Goal: Task Accomplishment & Management: Use online tool/utility

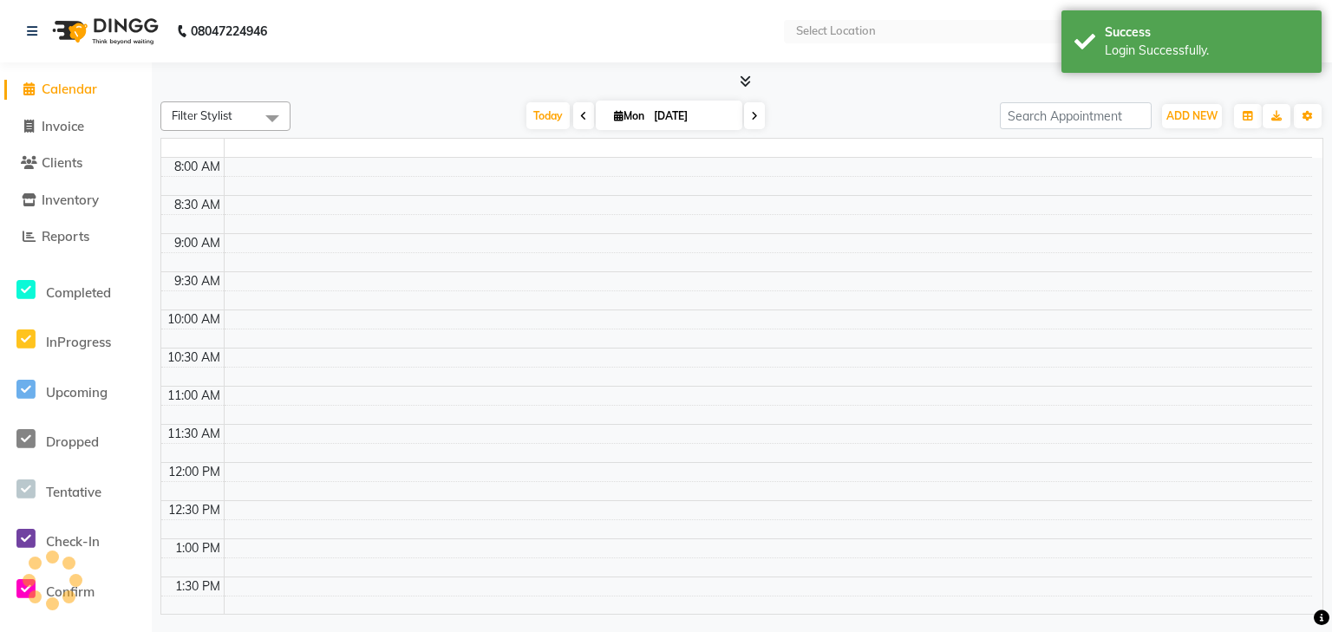
select select "en"
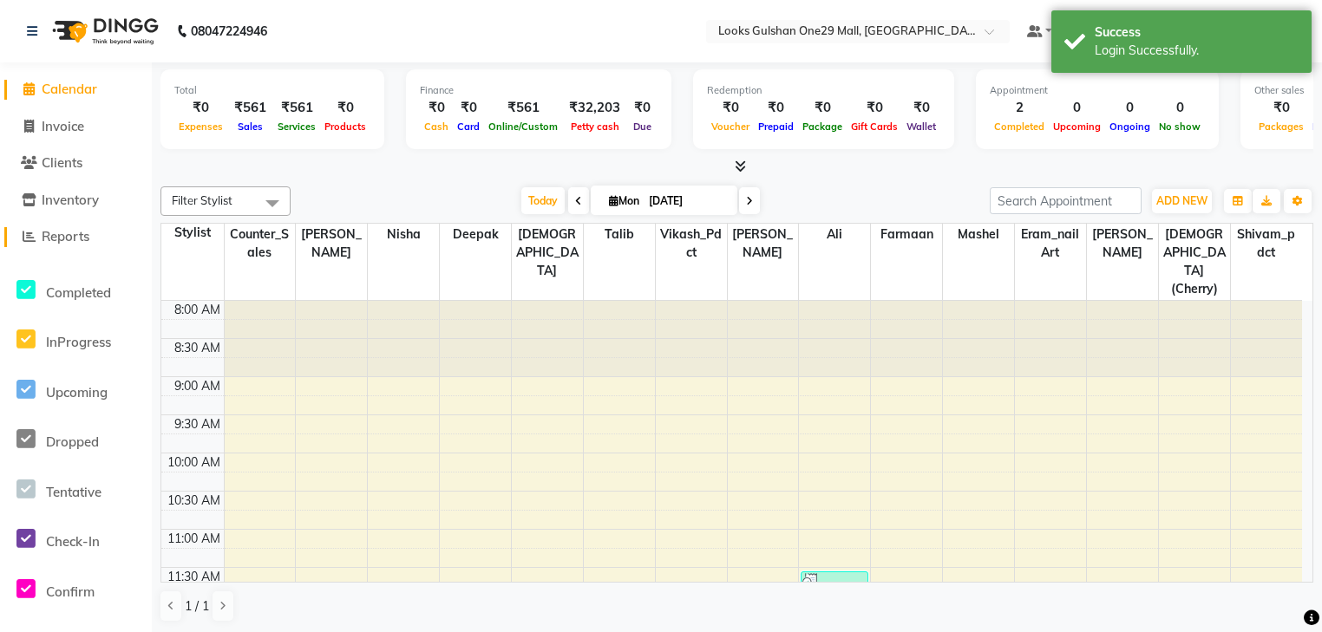
click at [78, 241] on span "Reports" at bounding box center [66, 236] width 48 height 16
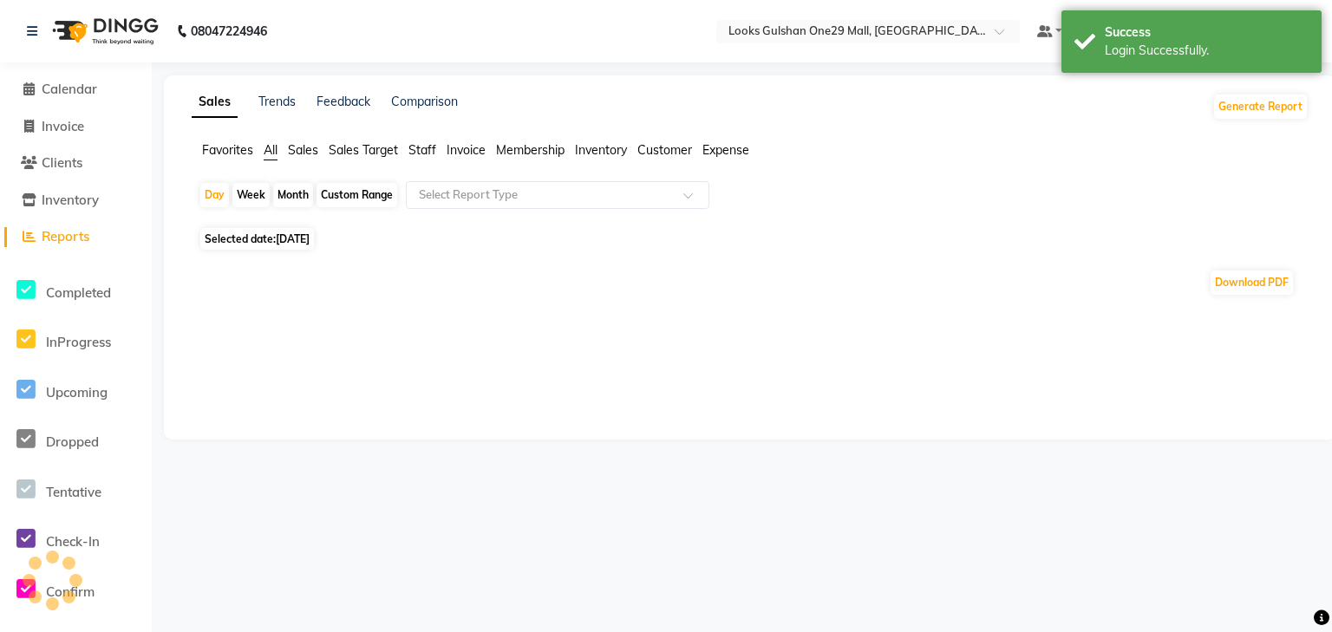
click at [472, 149] on span "Invoice" at bounding box center [466, 150] width 39 height 16
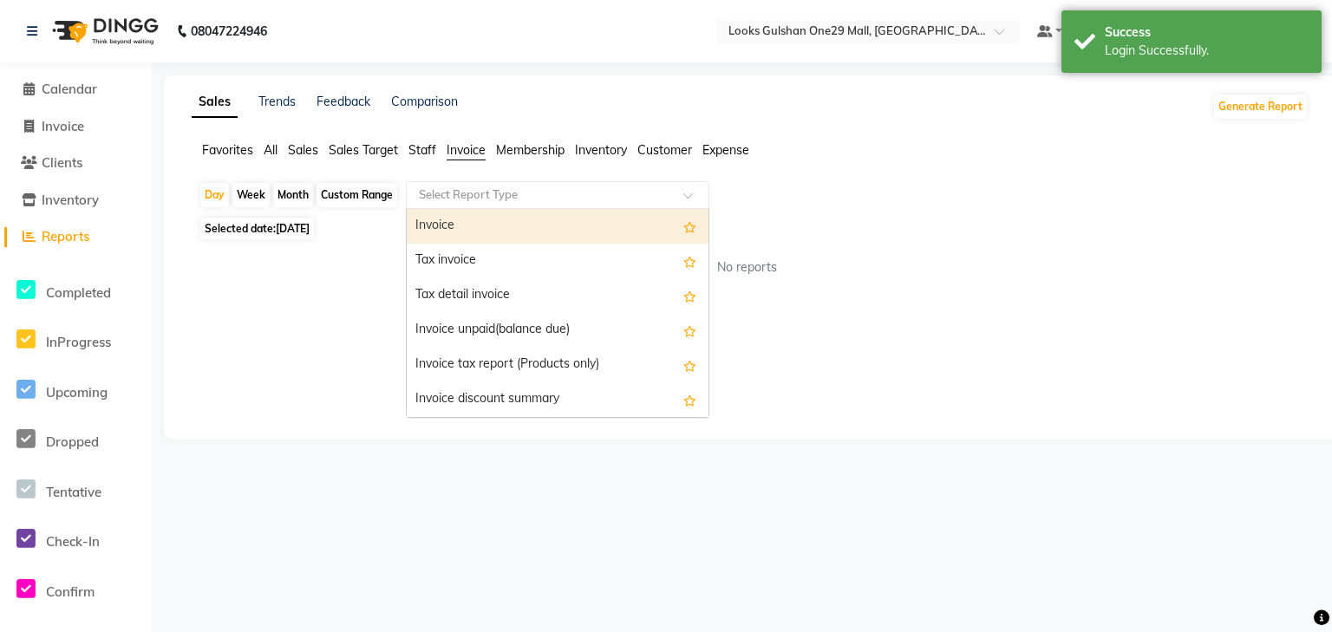
click at [480, 193] on input "text" at bounding box center [540, 194] width 250 height 17
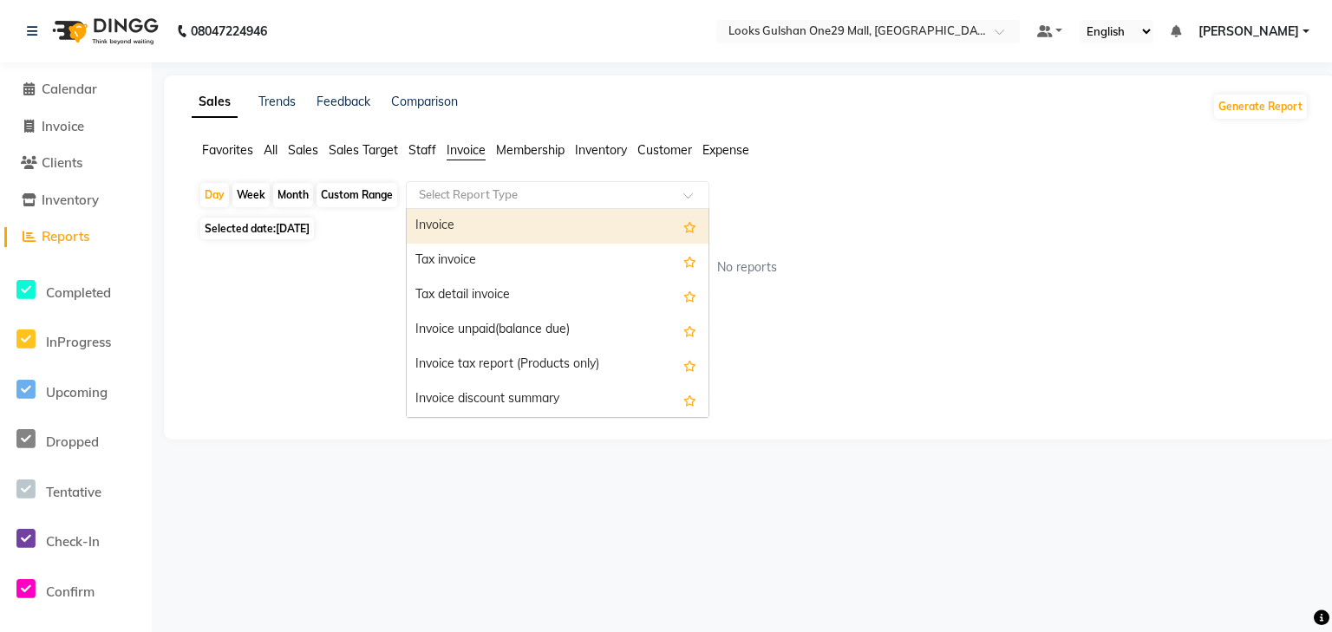
click at [426, 147] on span "Staff" at bounding box center [422, 150] width 28 height 16
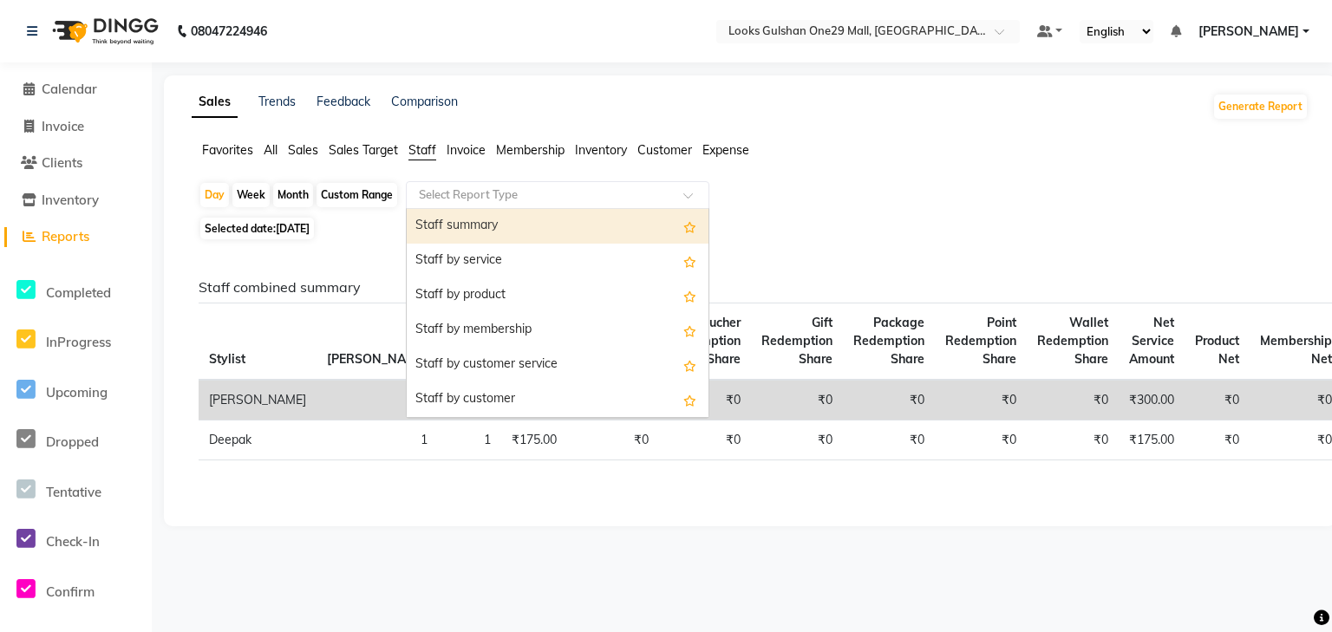
click at [493, 206] on div "Select Report Type" at bounding box center [558, 195] width 304 height 28
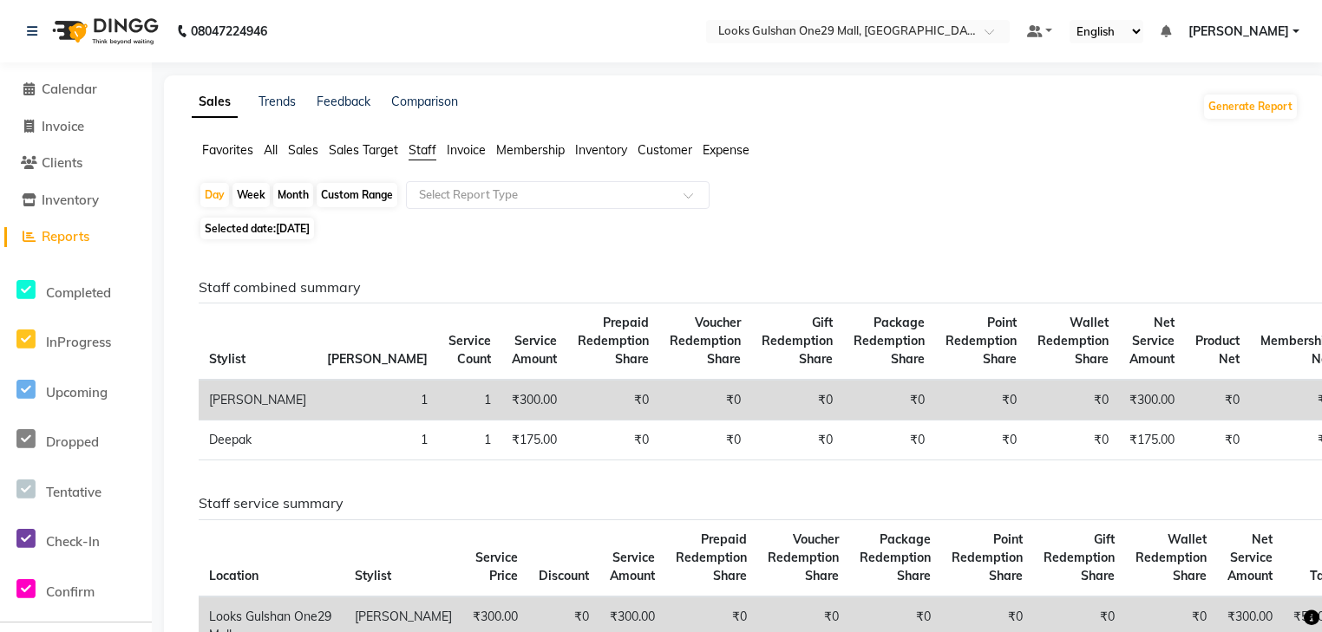
click at [84, 231] on span "Reports" at bounding box center [66, 236] width 48 height 16
click at [1217, 108] on button "Generate Report" at bounding box center [1250, 107] width 93 height 24
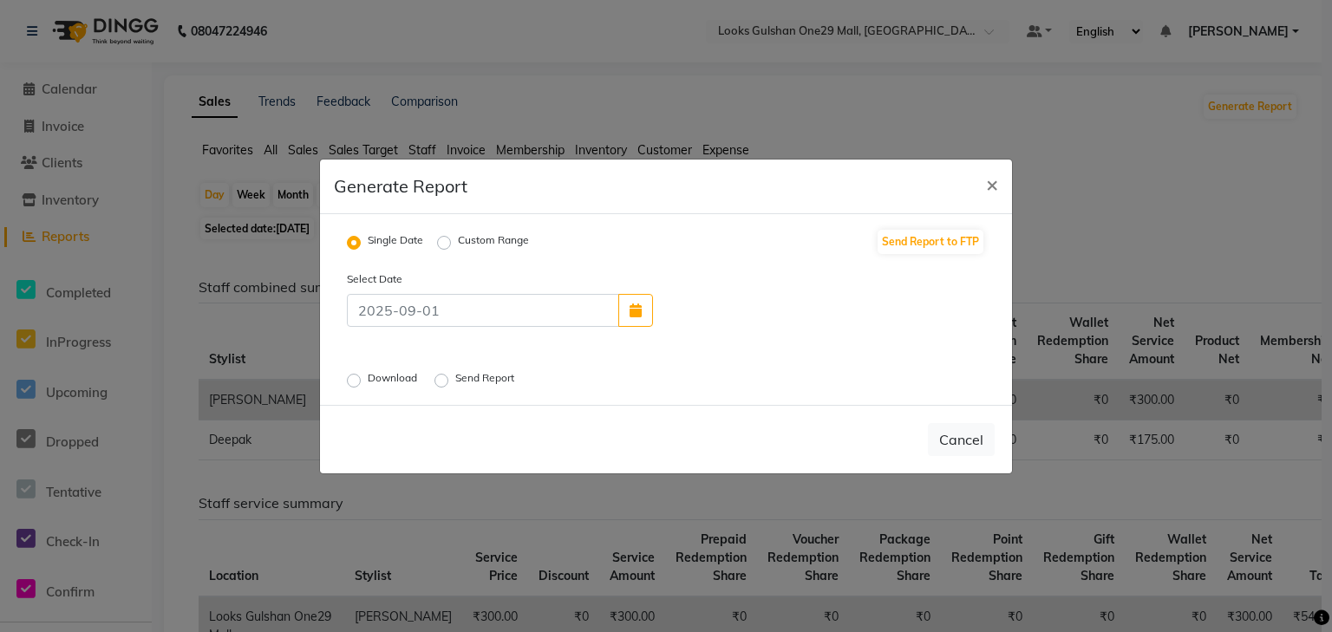
click at [458, 240] on label "Custom Range" at bounding box center [493, 242] width 71 height 21
click at [445, 240] on input "Custom Range" at bounding box center [447, 242] width 12 height 12
radio input "true"
select select "9"
select select "2025"
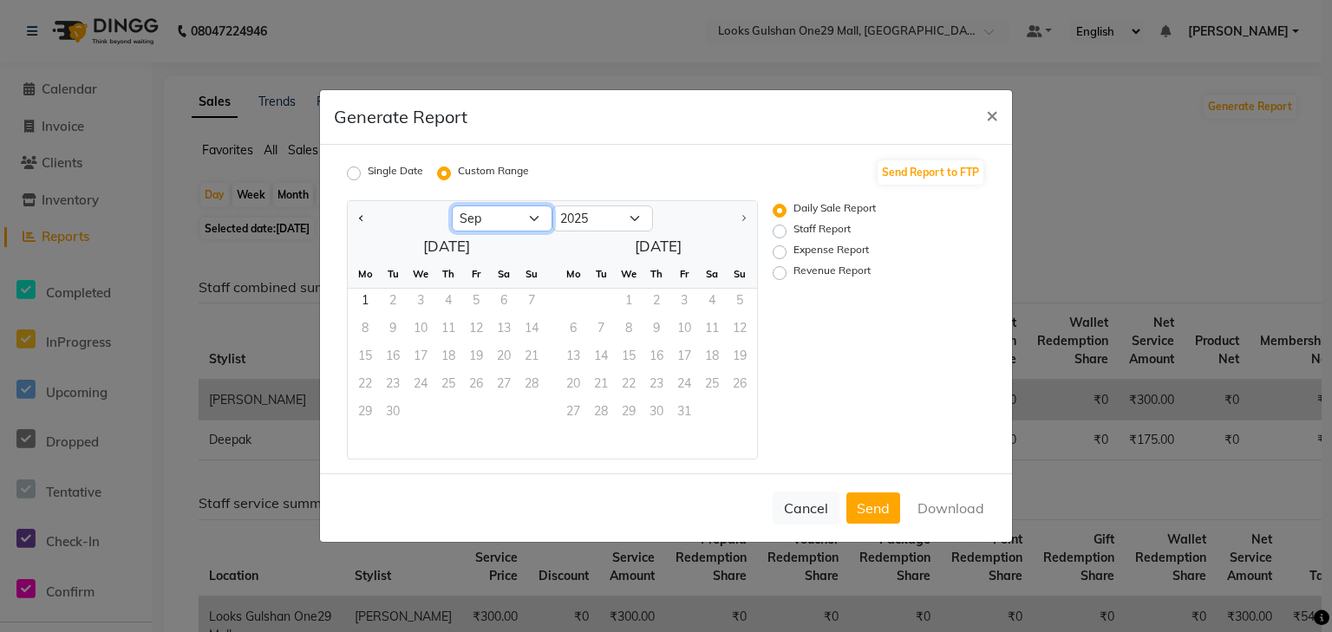
click at [471, 225] on select "Jan Feb Mar Apr May Jun [DATE] Aug Sep" at bounding box center [502, 219] width 101 height 26
select select "8"
click at [452, 206] on select "Jan Feb Mar Apr May Jun [DATE] Aug Sep" at bounding box center [502, 219] width 101 height 26
click at [475, 305] on span "1" at bounding box center [476, 303] width 28 height 28
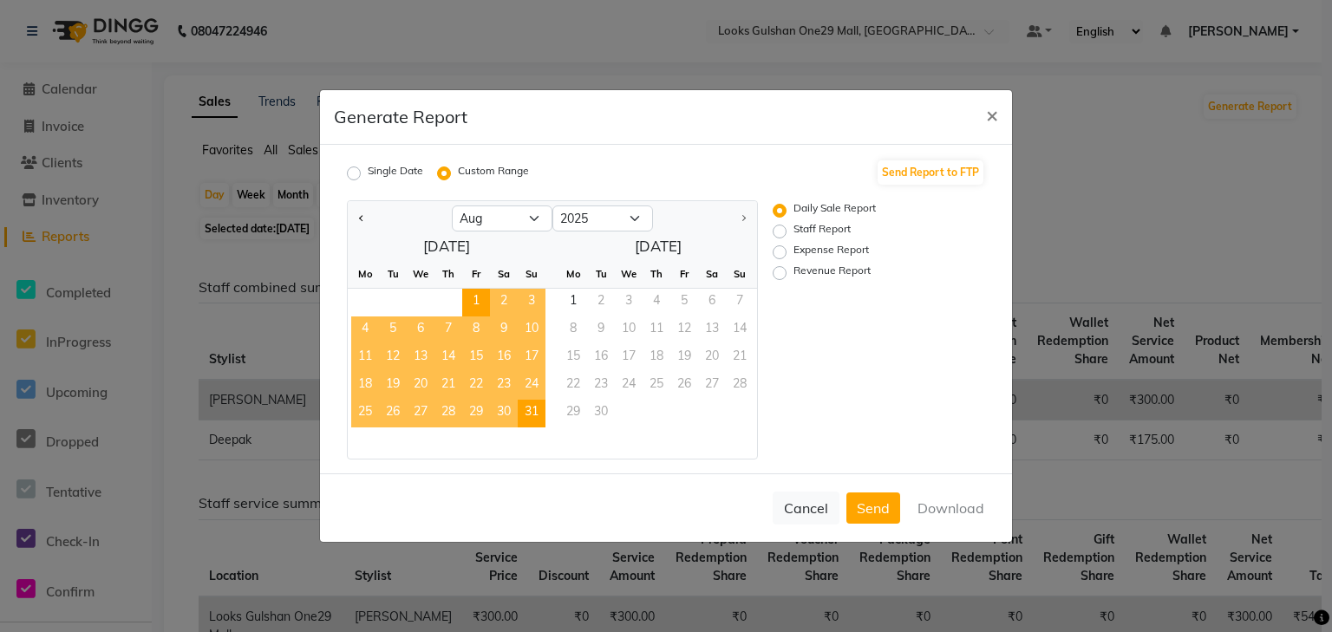
click at [537, 413] on span "31" at bounding box center [532, 414] width 28 height 28
click at [983, 506] on button "Download" at bounding box center [951, 508] width 88 height 31
click at [794, 230] on label "Staff Report" at bounding box center [822, 231] width 57 height 21
click at [780, 230] on input "Staff Report" at bounding box center [782, 231] width 12 height 12
radio input "true"
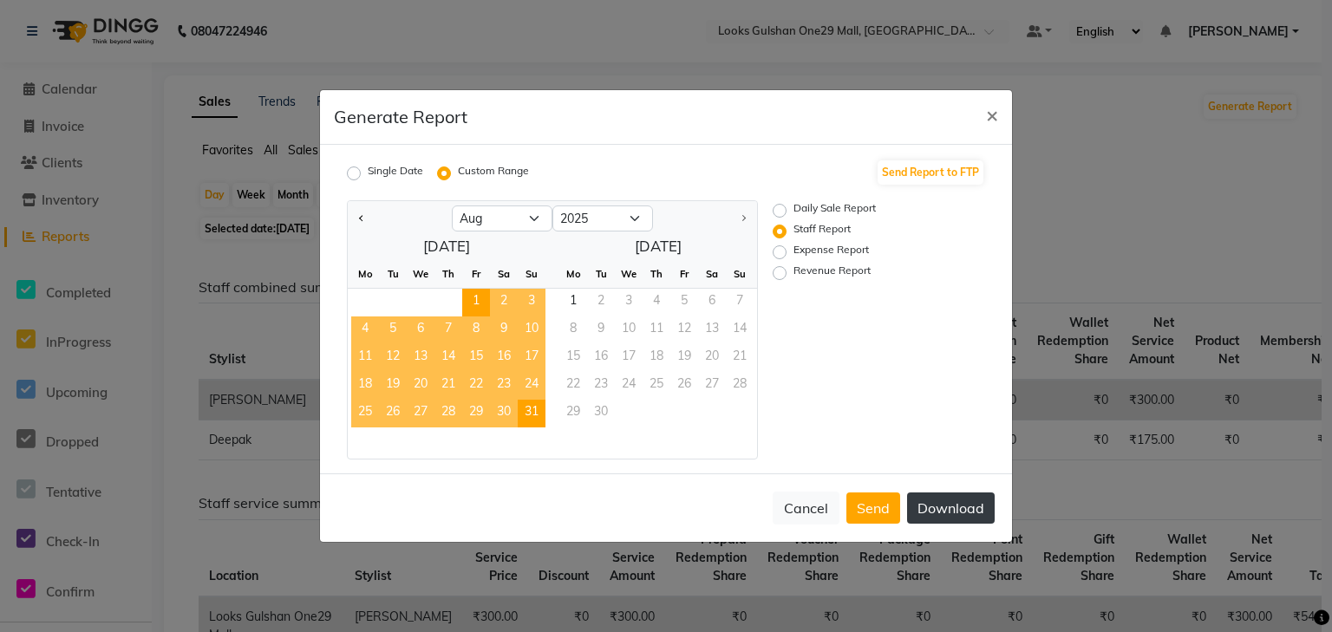
click at [970, 512] on button "Download" at bounding box center [951, 508] width 88 height 31
click at [794, 253] on label "Expense Report" at bounding box center [831, 252] width 75 height 21
click at [777, 253] on input "Expense Report" at bounding box center [782, 252] width 12 height 12
radio input "true"
click at [947, 511] on button "Download" at bounding box center [951, 508] width 88 height 31
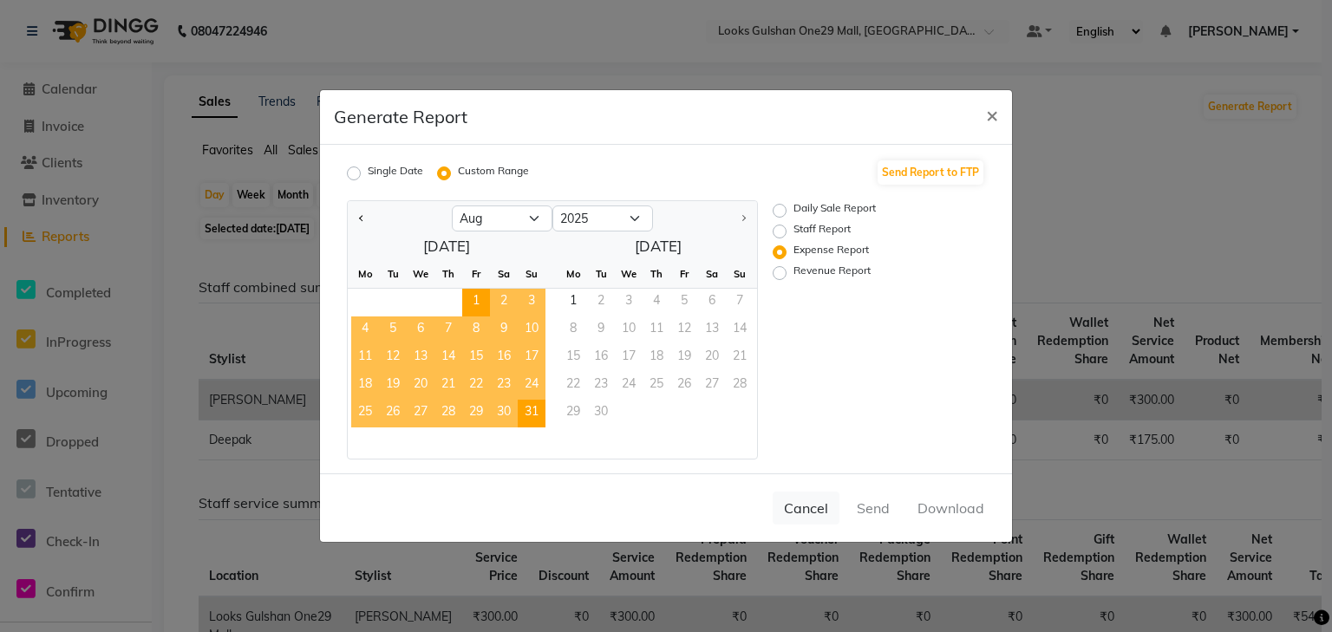
click at [794, 274] on label "Revenue Report" at bounding box center [832, 273] width 77 height 21
click at [781, 274] on input "Revenue Report" at bounding box center [782, 273] width 12 height 12
radio input "true"
click at [941, 503] on button "Download" at bounding box center [951, 508] width 88 height 31
click at [990, 118] on span "×" at bounding box center [992, 114] width 12 height 26
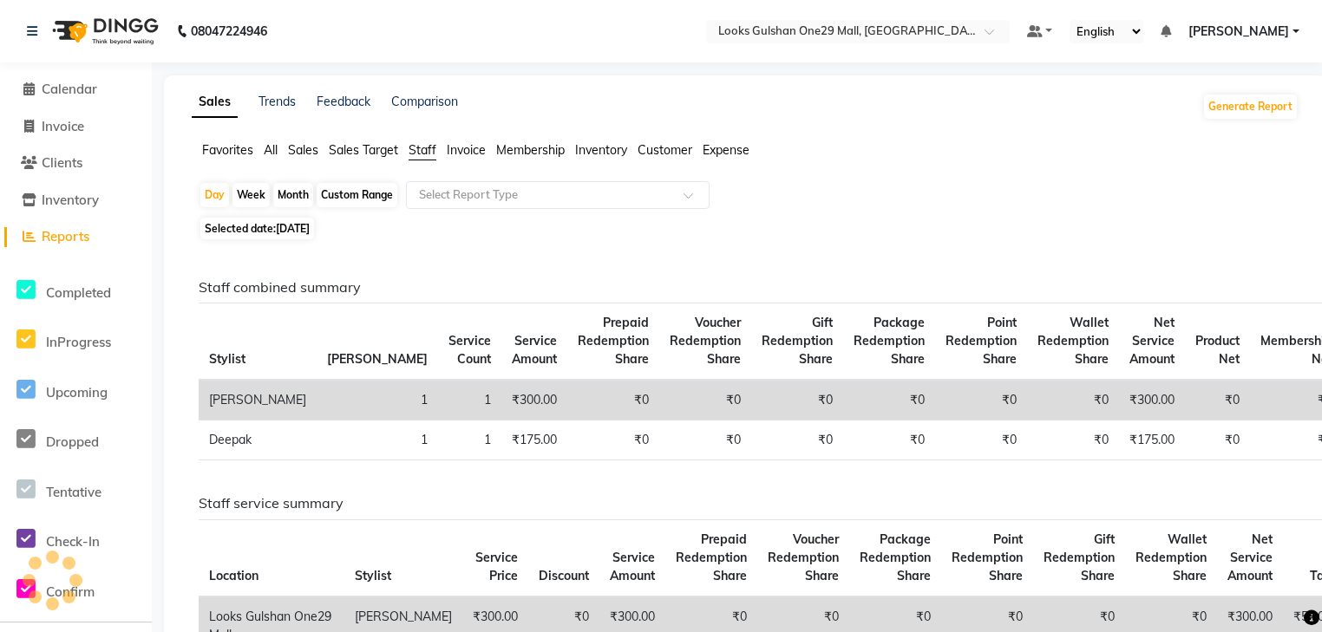
click at [432, 154] on span "Staff" at bounding box center [422, 150] width 28 height 16
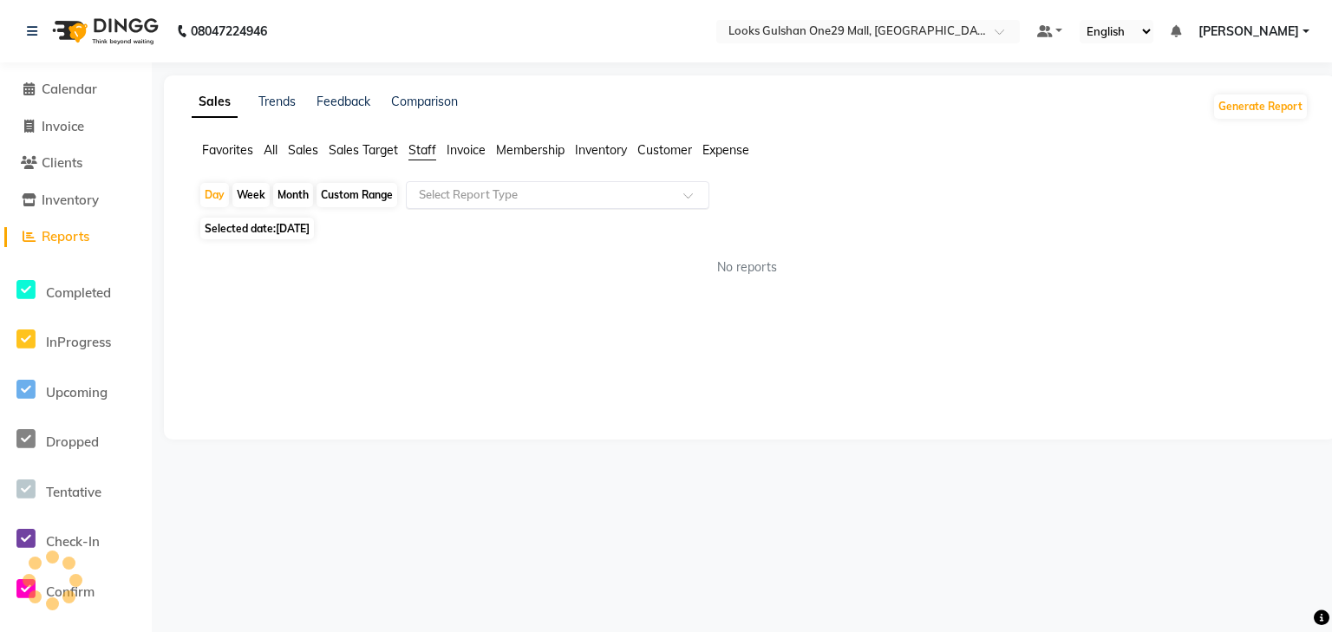
click at [456, 194] on input "text" at bounding box center [540, 194] width 250 height 17
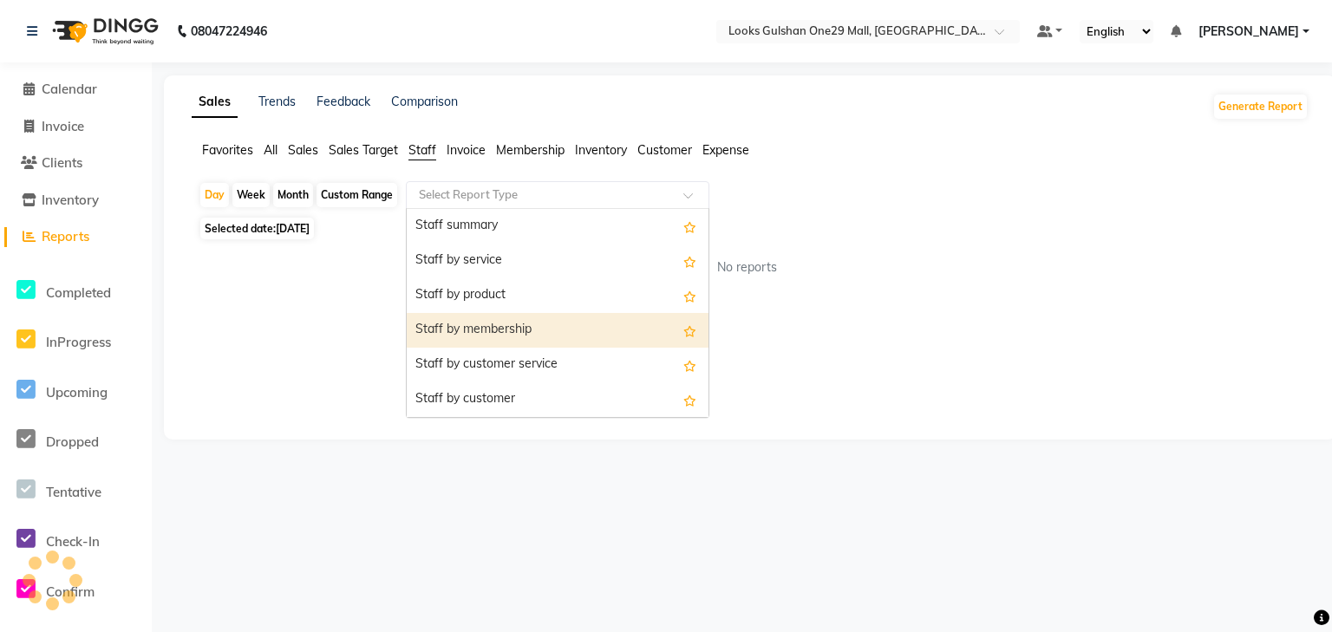
click at [549, 329] on div "Staff by membership" at bounding box center [558, 330] width 302 height 35
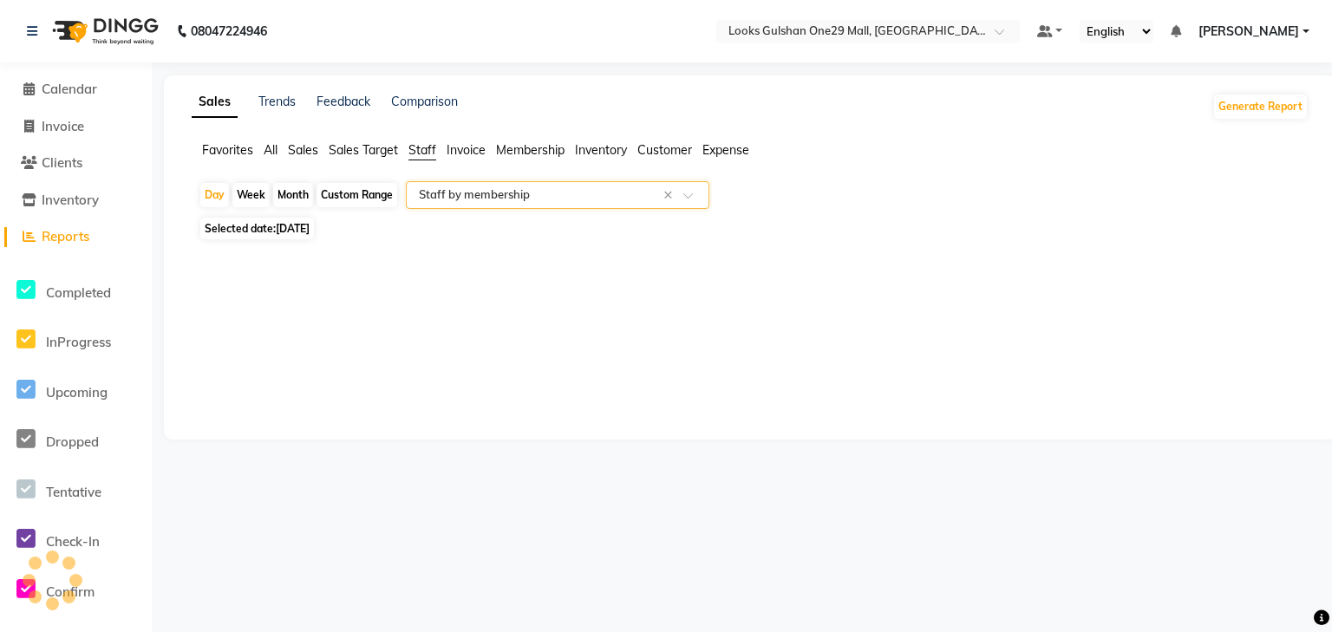
click at [356, 200] on div "Custom Range" at bounding box center [357, 195] width 81 height 24
select select "9"
select select "2025"
click at [343, 203] on div "Custom Range" at bounding box center [357, 195] width 81 height 24
select select "9"
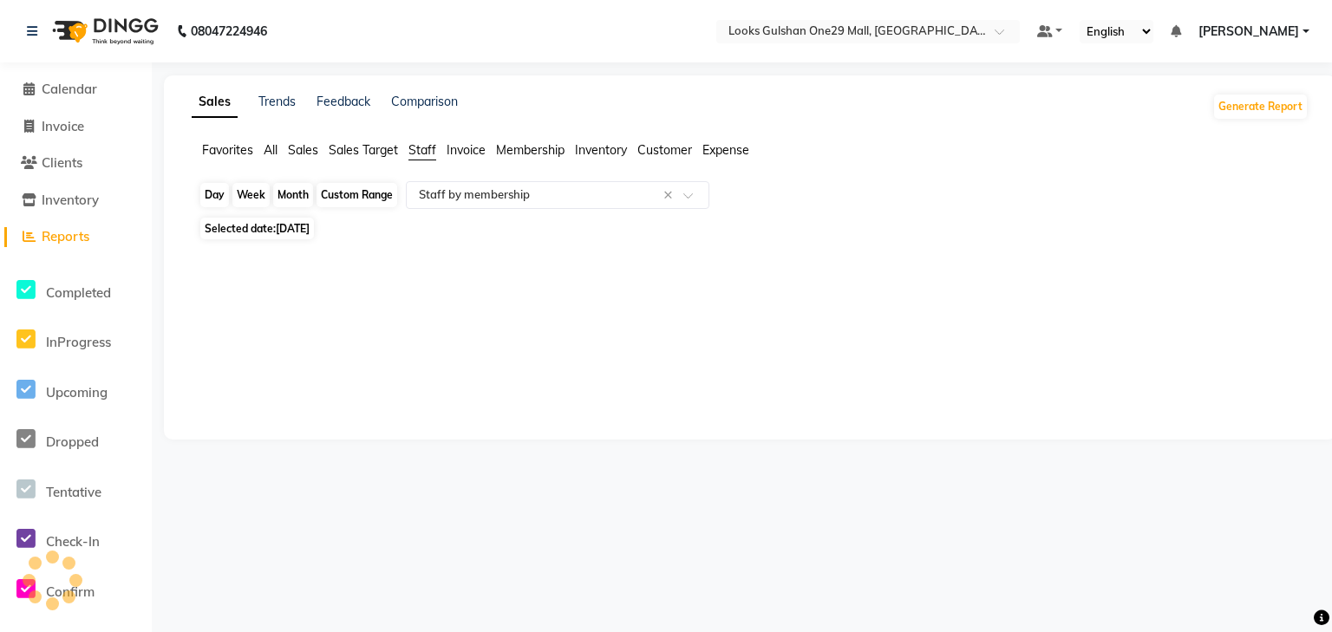
select select "2025"
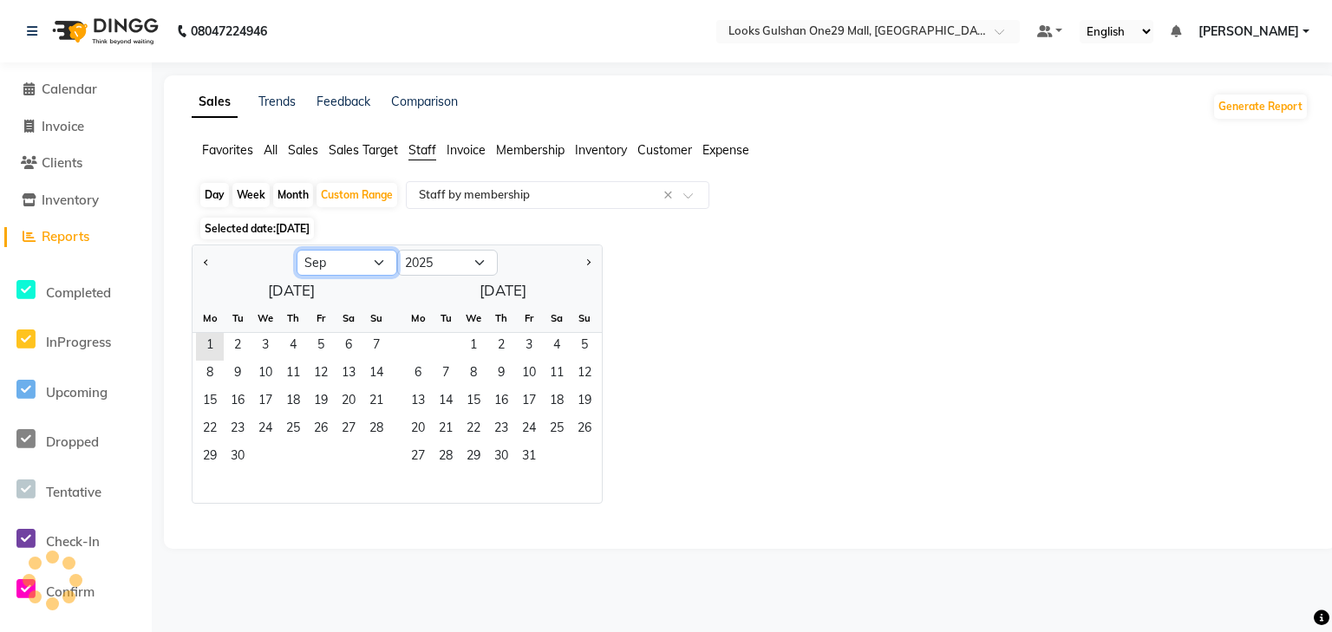
click at [347, 267] on select "Jan Feb Mar Apr May Jun [DATE] Aug Sep Oct Nov Dec" at bounding box center [347, 263] width 101 height 26
select select "8"
click at [297, 250] on select "Jan Feb Mar Apr May Jun [DATE] Aug Sep Oct Nov Dec" at bounding box center [347, 263] width 101 height 26
click at [325, 349] on span "1" at bounding box center [321, 347] width 28 height 28
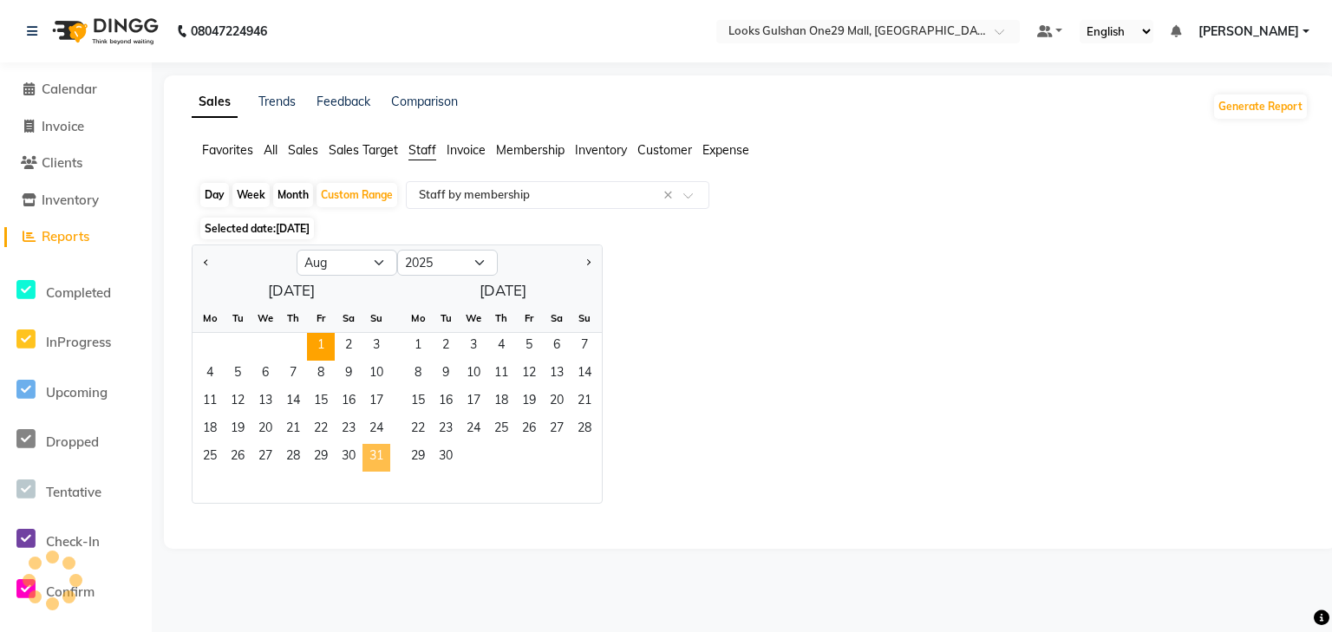
click at [381, 454] on span "31" at bounding box center [377, 458] width 28 height 28
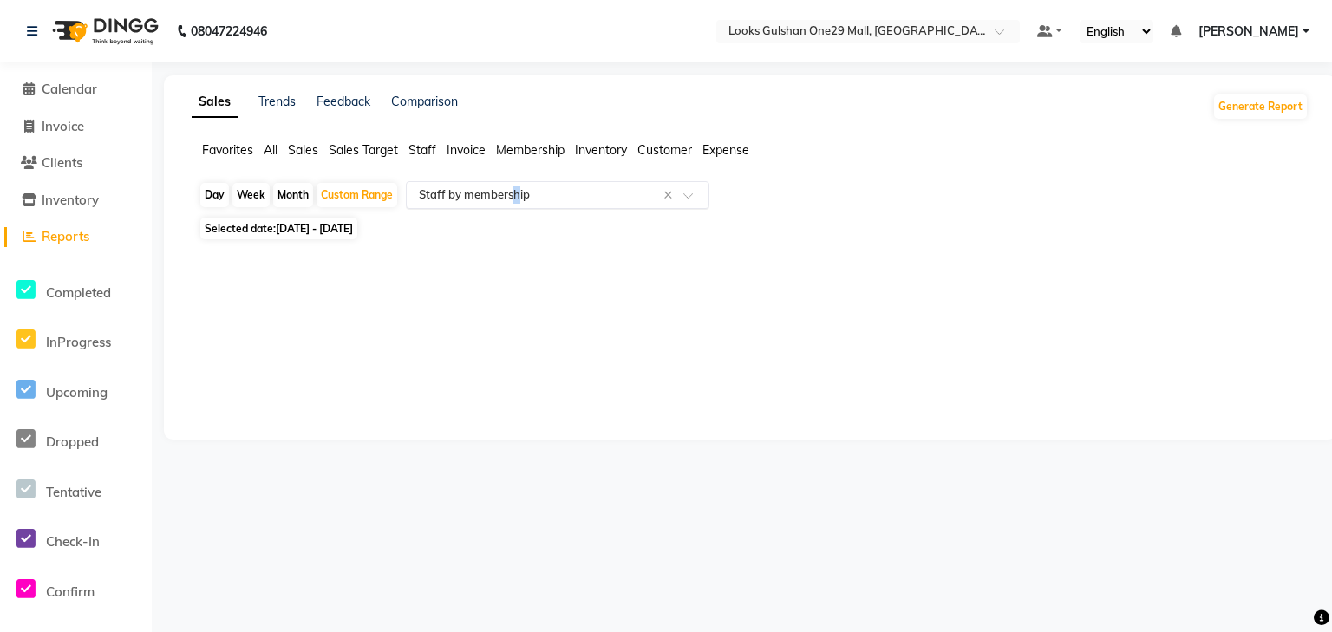
click at [517, 208] on div "Day Week Month Custom Range Select Report Type × Staff by membership ×" at bounding box center [750, 196] width 1103 height 31
click at [426, 148] on span "Staff" at bounding box center [422, 150] width 28 height 16
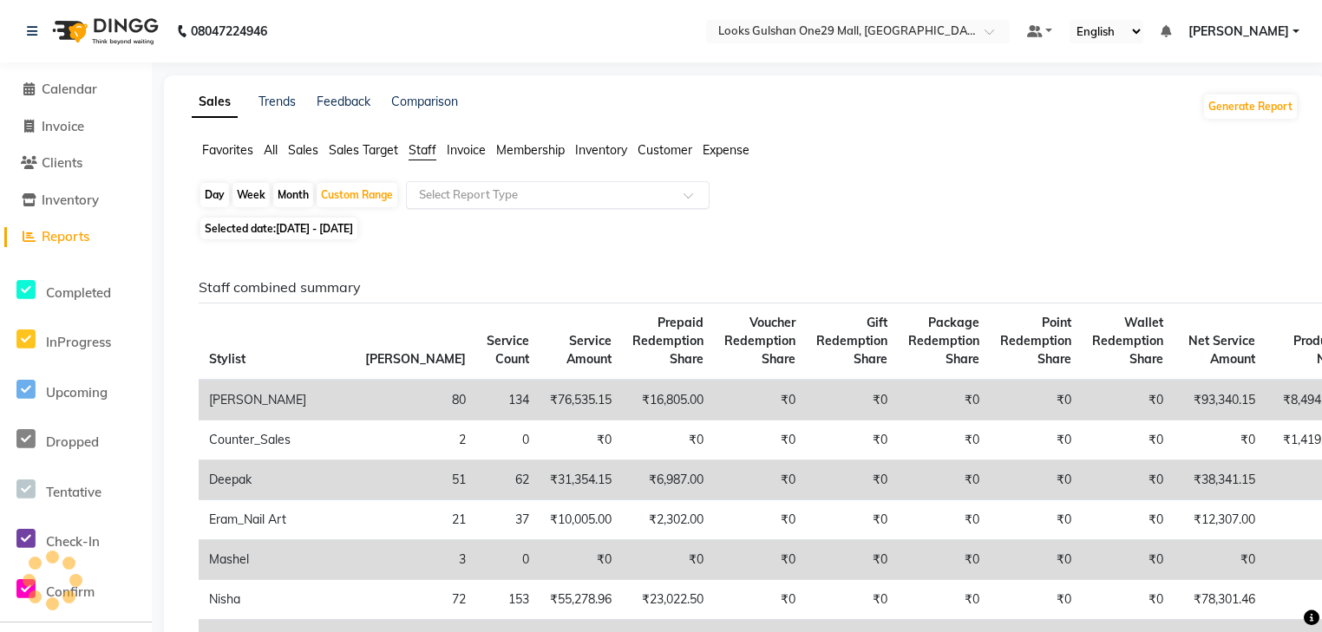
click at [505, 187] on input "text" at bounding box center [540, 194] width 250 height 17
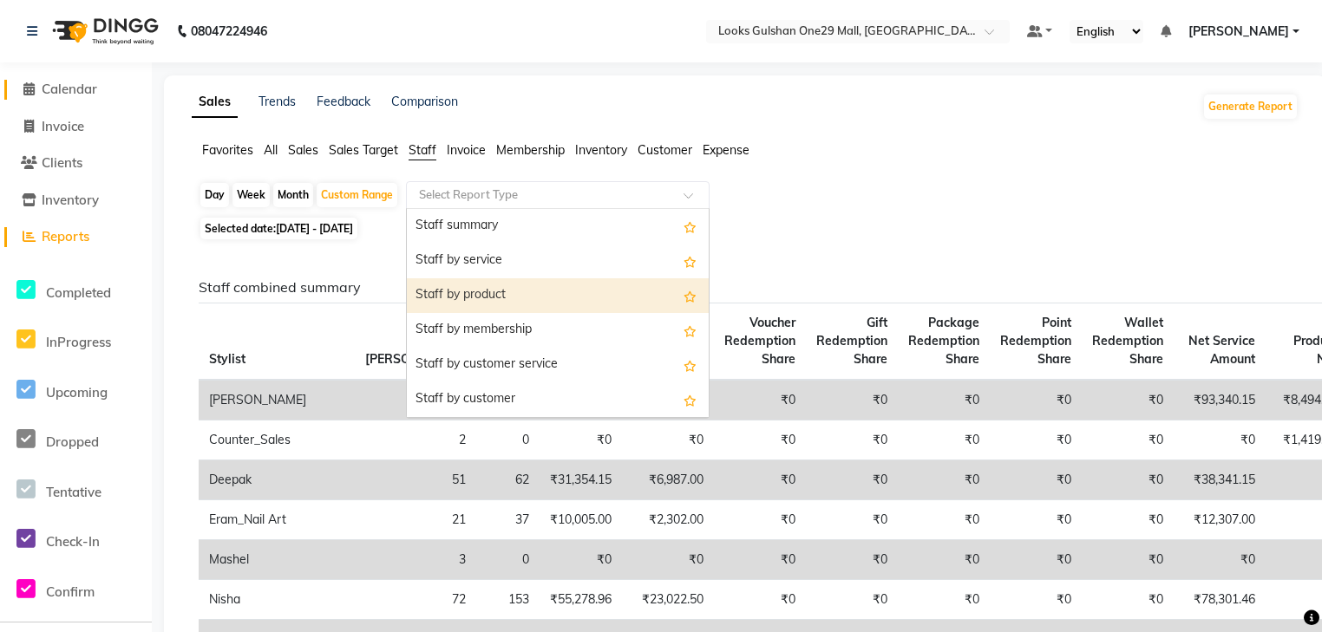
click at [82, 85] on span "Calendar" at bounding box center [70, 89] width 56 height 16
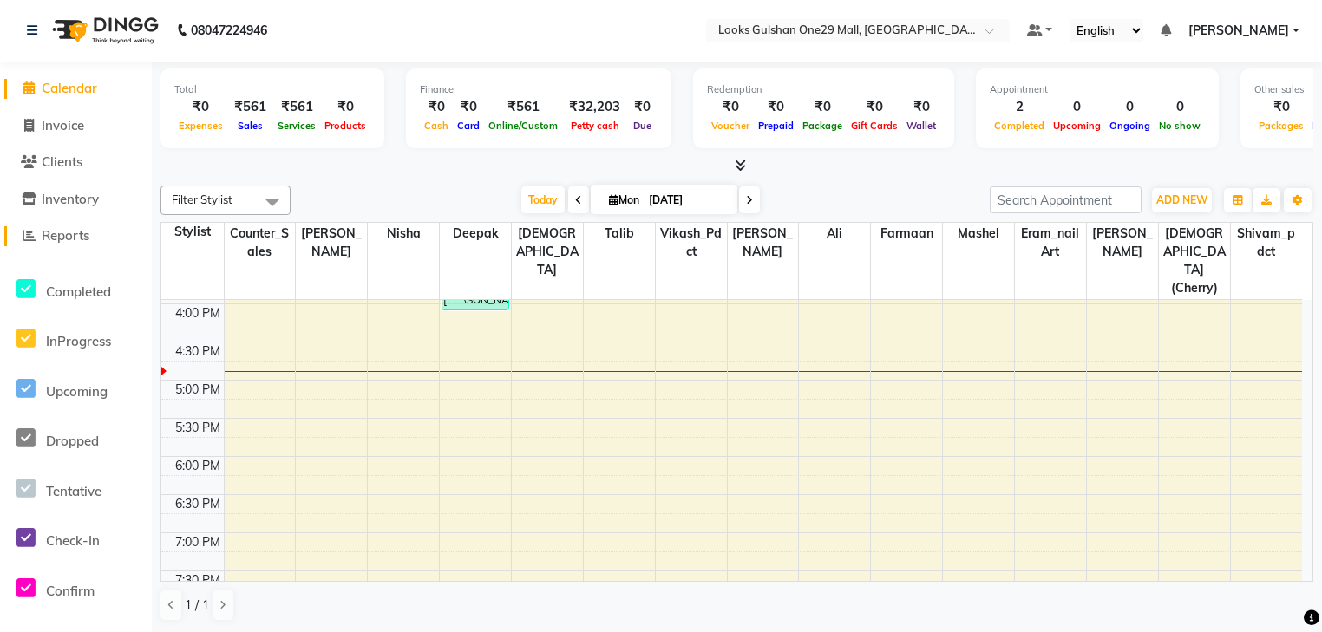
click at [94, 228] on link "Reports" at bounding box center [75, 236] width 143 height 20
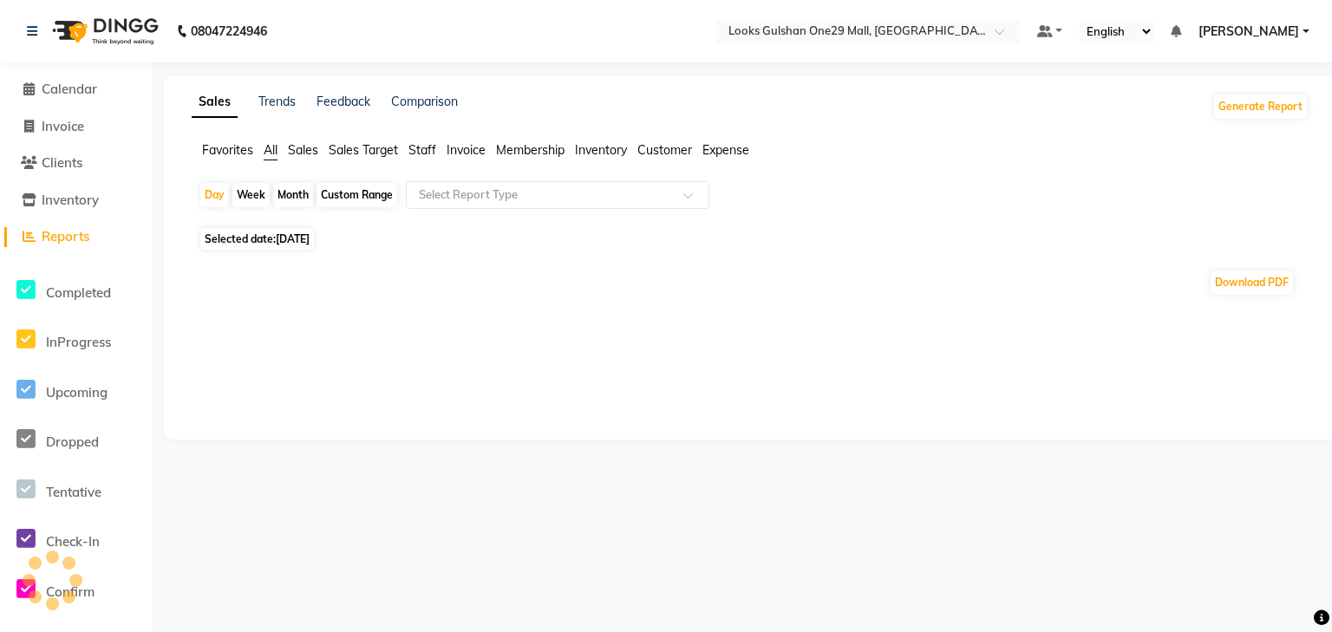
click at [411, 147] on span "Staff" at bounding box center [422, 150] width 28 height 16
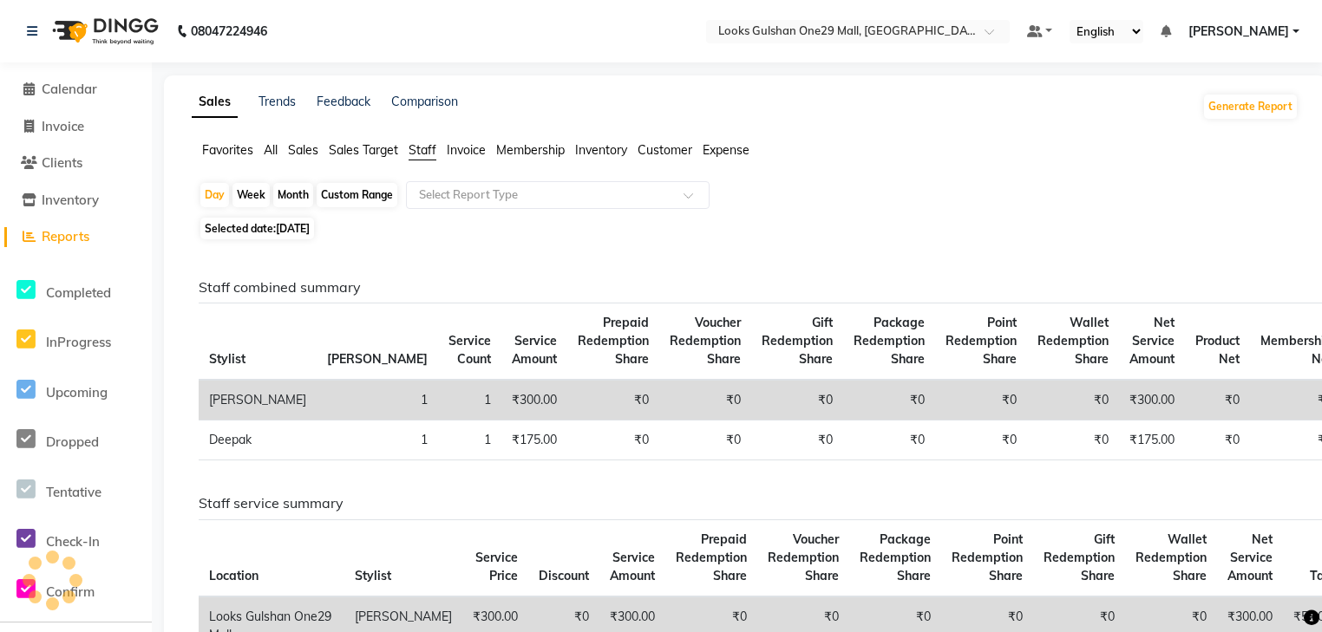
click at [379, 199] on div "Custom Range" at bounding box center [357, 195] width 81 height 24
select select "9"
select select "2025"
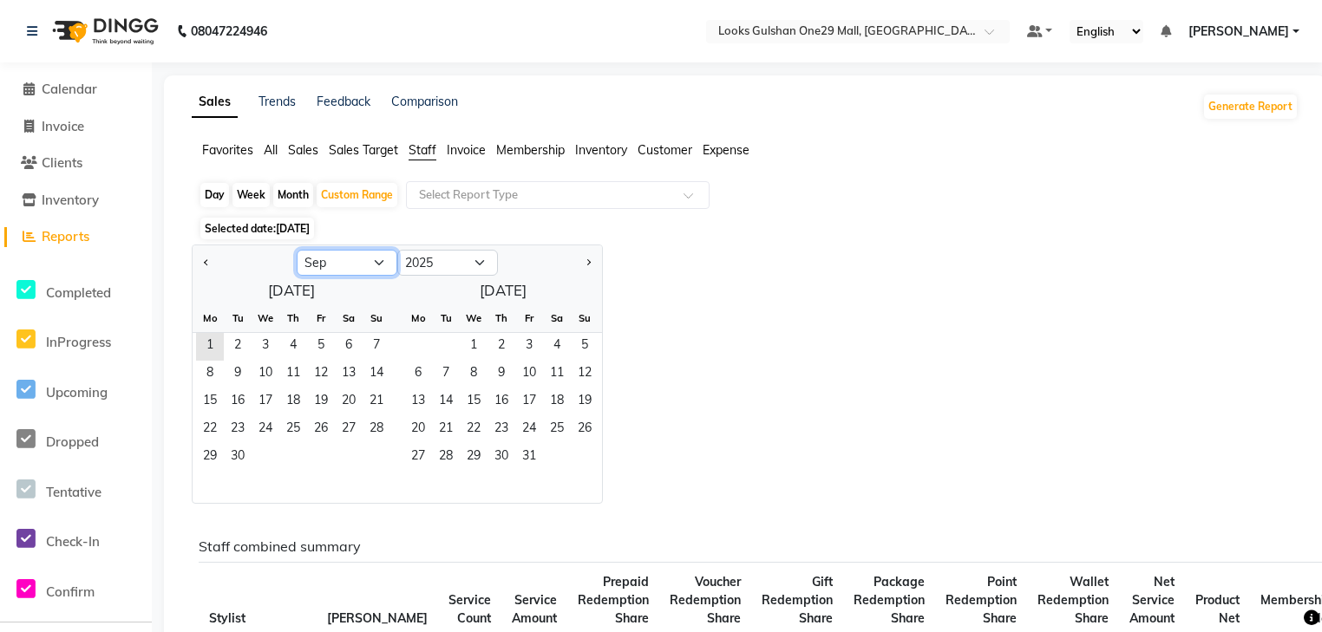
click at [361, 263] on select "Jan Feb Mar Apr May Jun [DATE] Aug Sep Oct Nov Dec" at bounding box center [347, 263] width 101 height 26
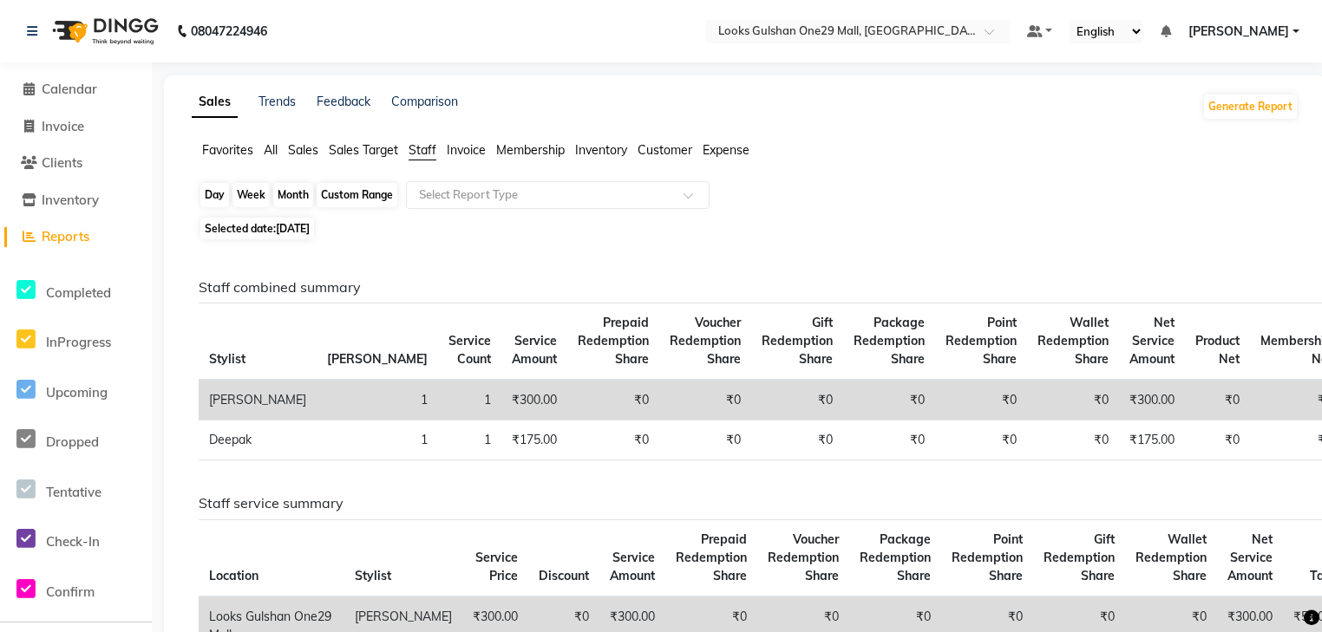
click at [367, 193] on div "Custom Range" at bounding box center [357, 195] width 81 height 24
select select "9"
select select "2025"
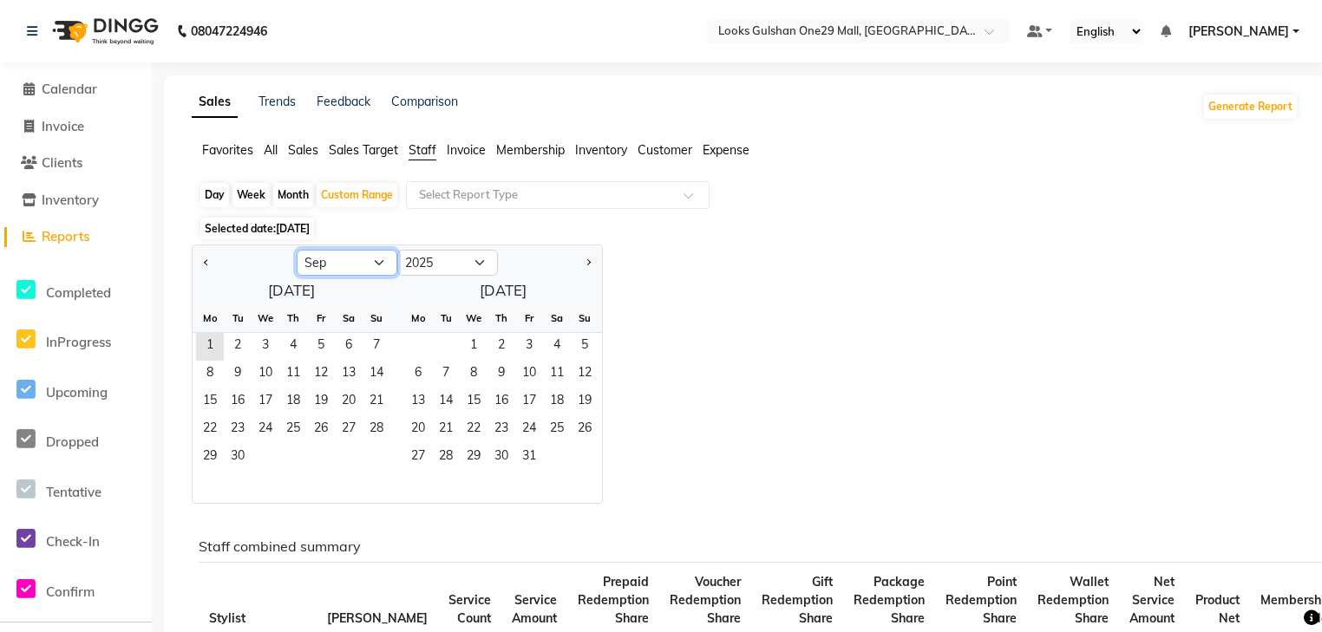
click at [369, 263] on select "Jan Feb Mar Apr May Jun [DATE] Aug Sep Oct Nov Dec" at bounding box center [347, 263] width 101 height 26
select select "8"
click at [297, 250] on select "Jan Feb Mar Apr May Jun [DATE] Aug Sep Oct Nov Dec" at bounding box center [347, 263] width 101 height 26
click at [319, 337] on span "1" at bounding box center [321, 347] width 28 height 28
click at [382, 453] on span "31" at bounding box center [377, 458] width 28 height 28
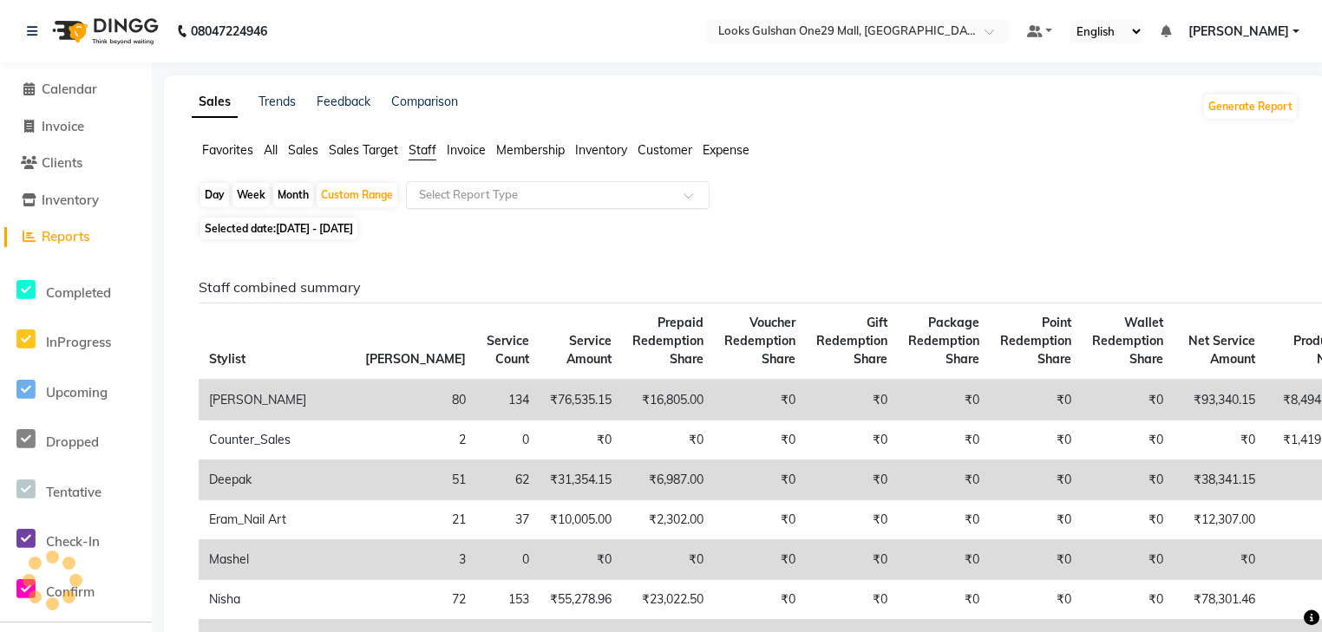
click at [591, 199] on input "text" at bounding box center [540, 194] width 250 height 17
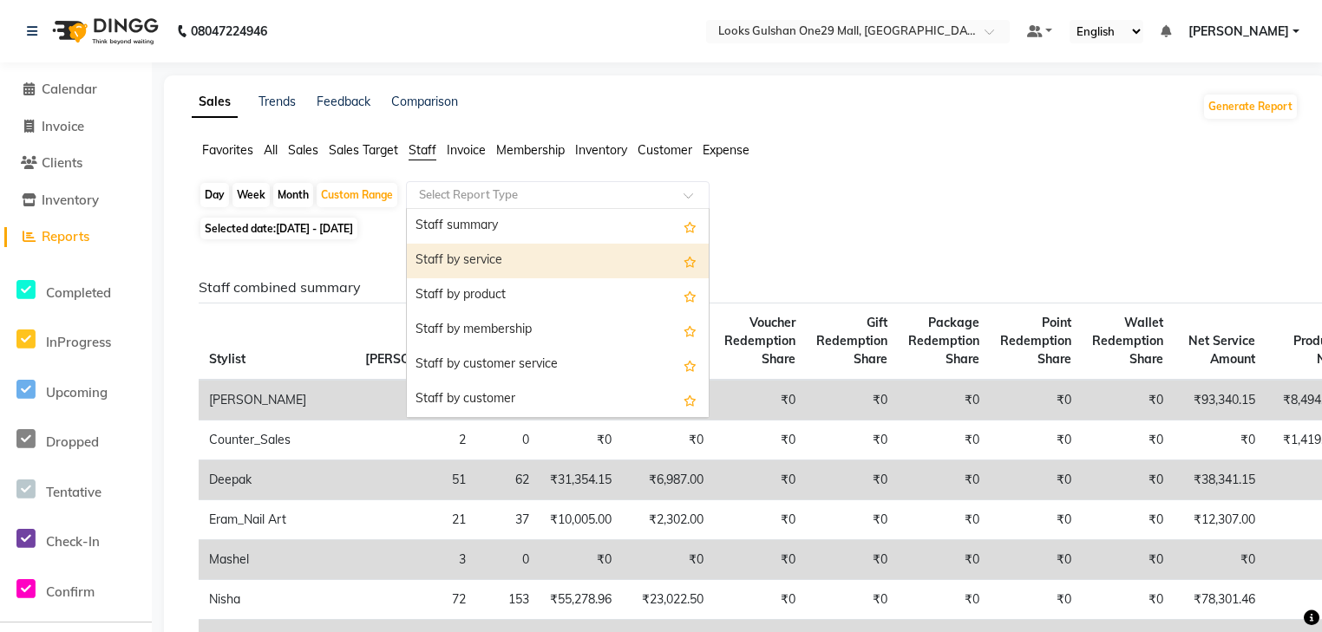
click at [536, 257] on div "Staff by service" at bounding box center [558, 261] width 302 height 35
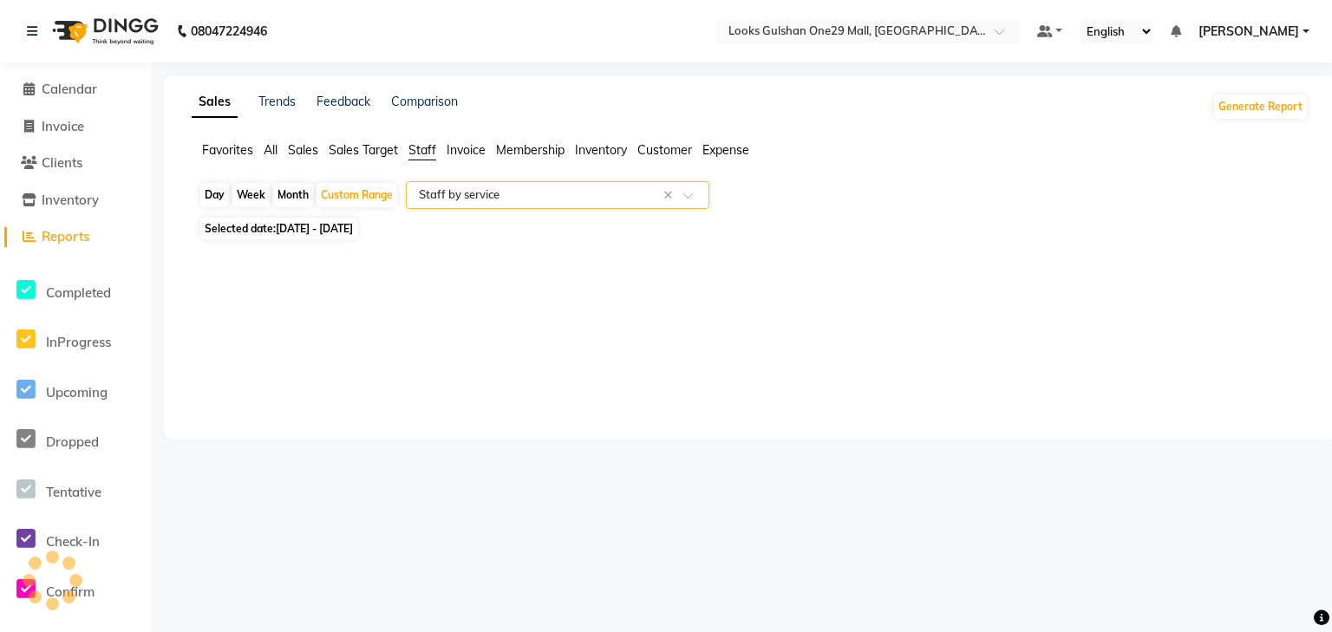
select select "full_report"
select select "csv"
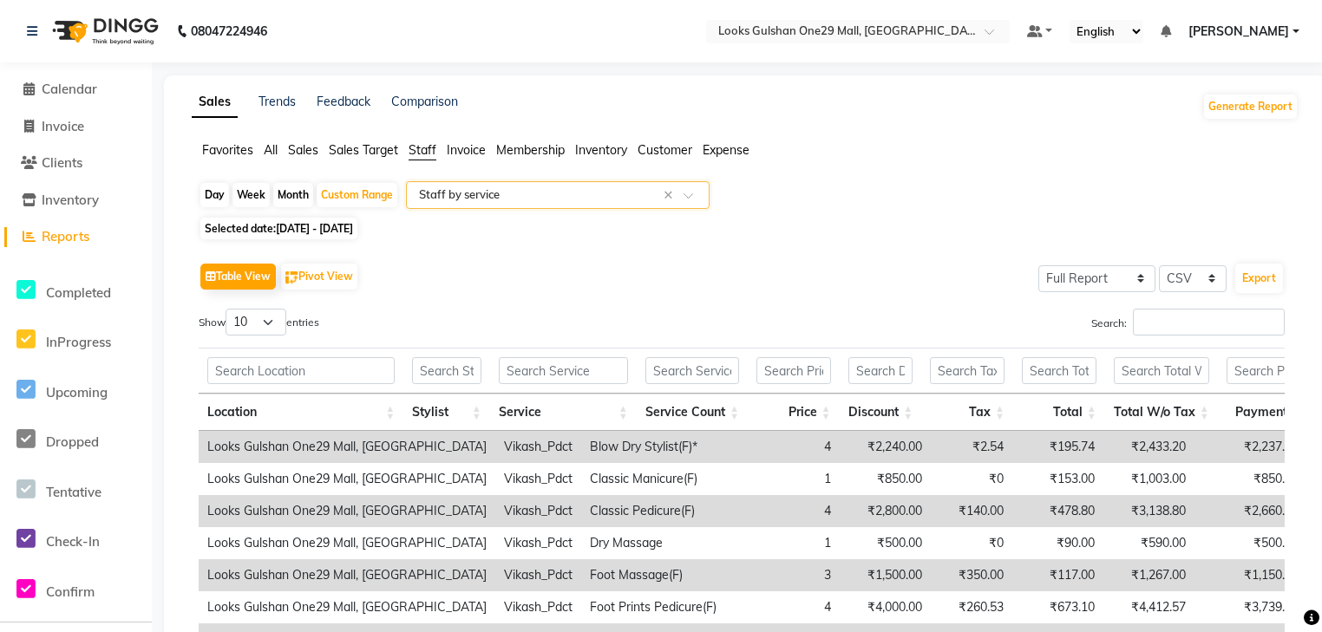
click at [600, 191] on input "text" at bounding box center [540, 194] width 250 height 17
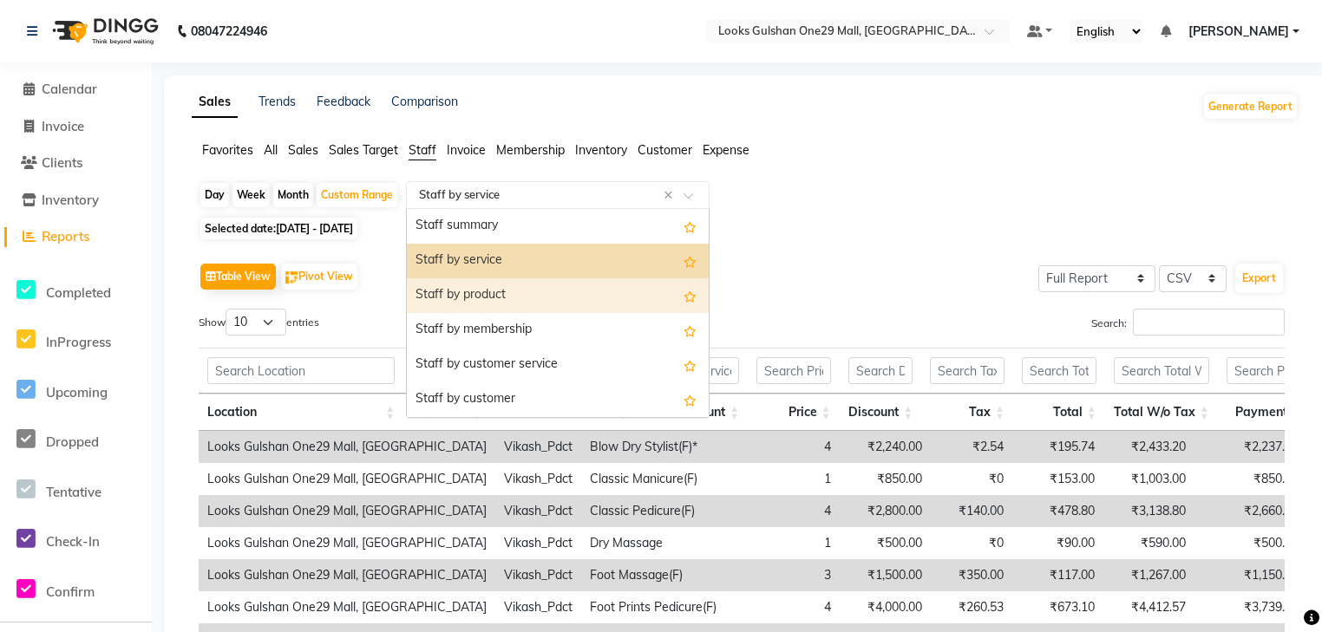
click at [558, 286] on div "Staff by product" at bounding box center [558, 295] width 302 height 35
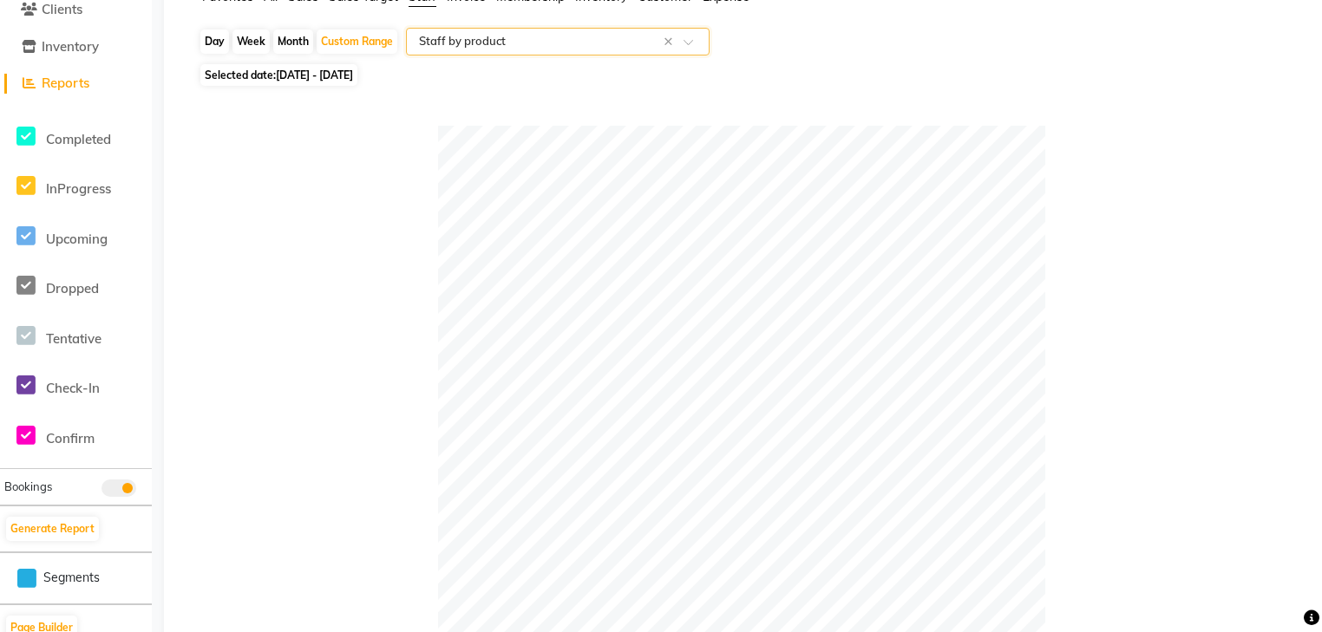
scroll to position [347, 0]
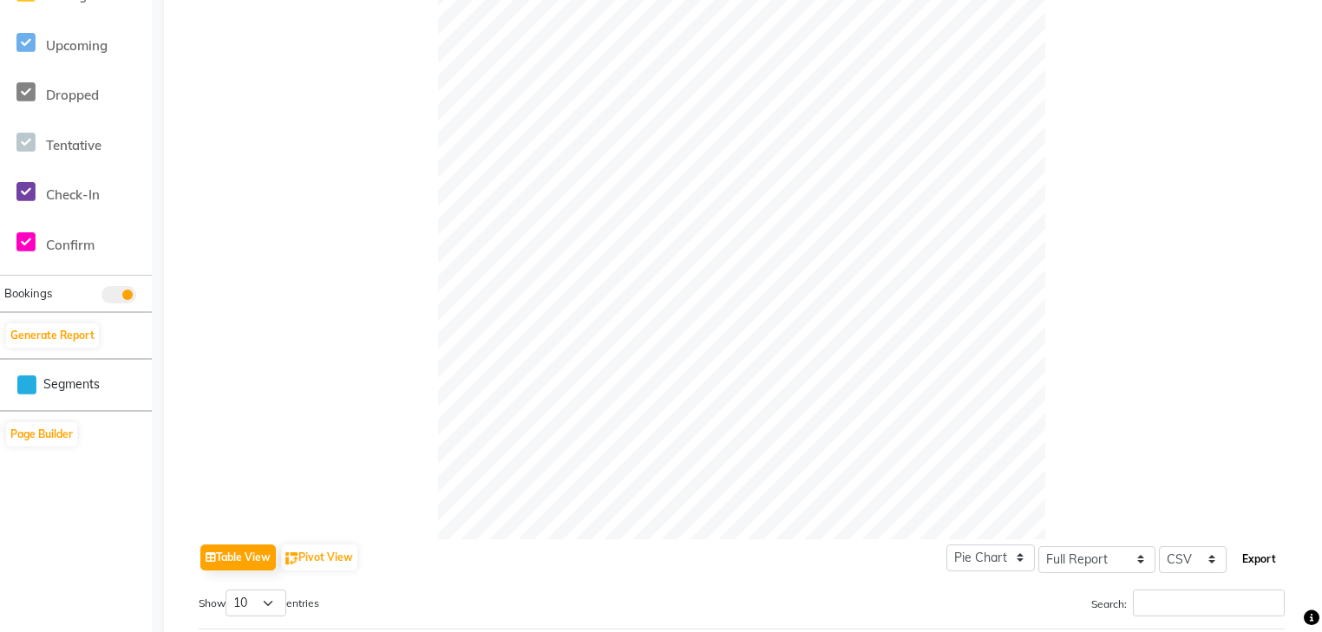
click at [1267, 568] on button "Export" at bounding box center [1259, 559] width 48 height 29
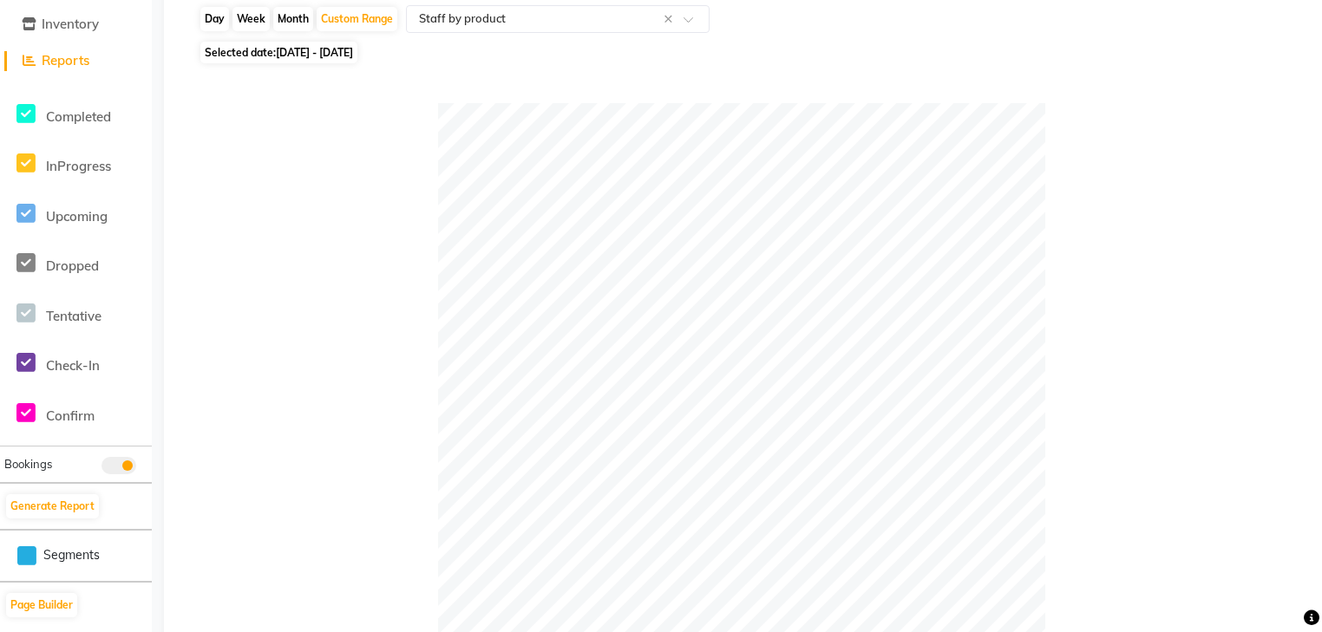
scroll to position [0, 0]
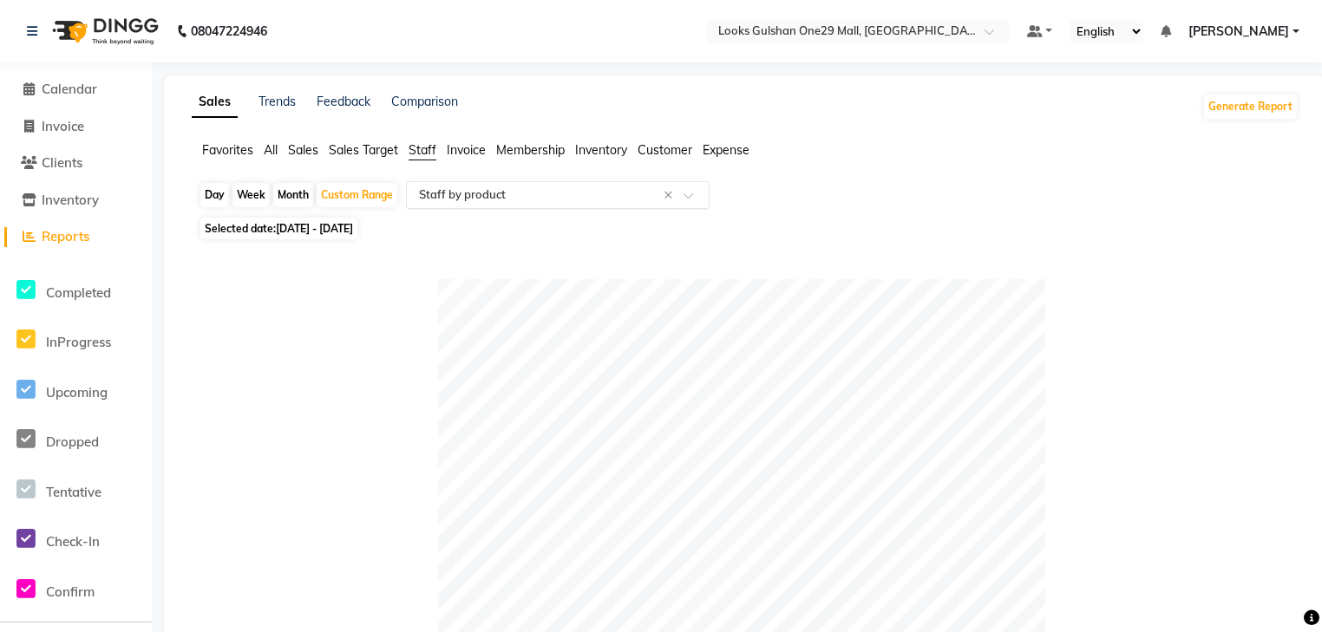
click at [590, 195] on input "text" at bounding box center [540, 194] width 250 height 17
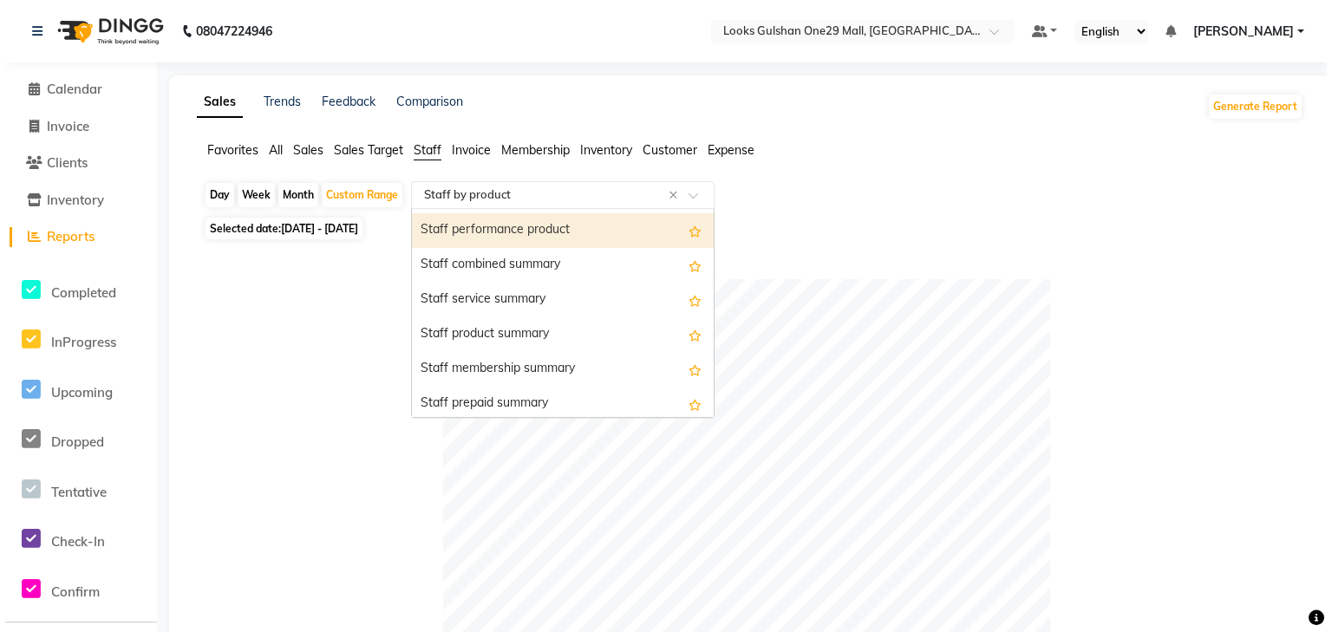
scroll to position [347, 0]
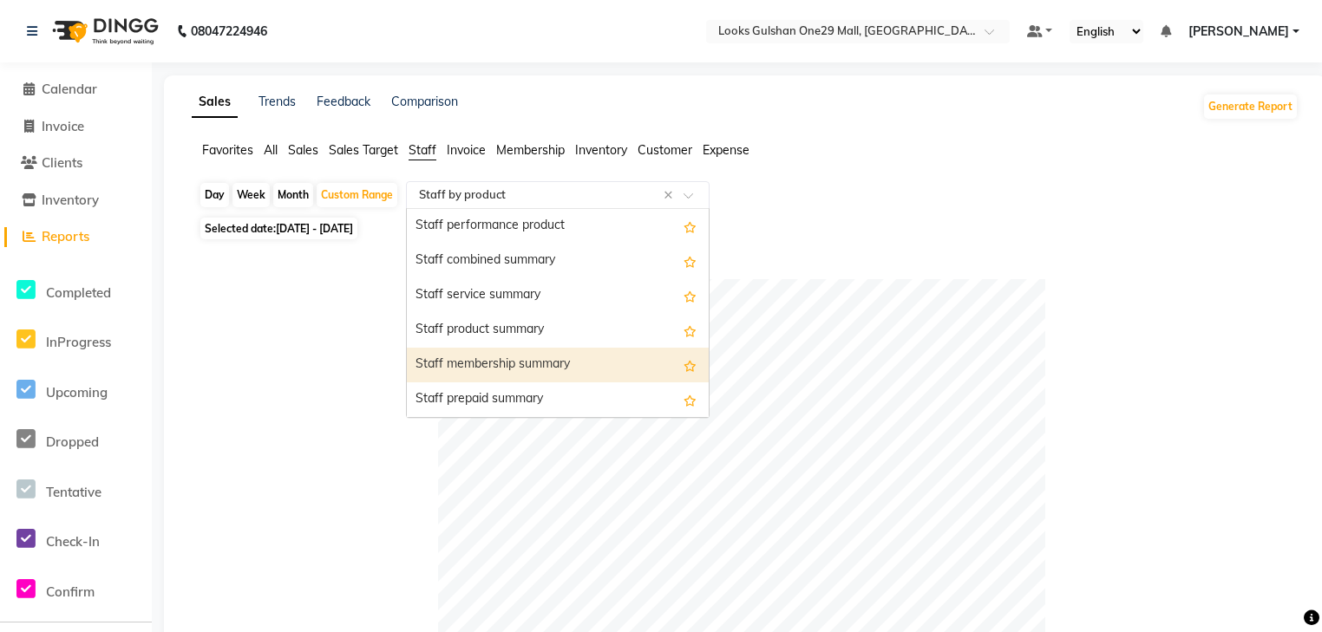
click at [590, 358] on div "Staff membership summary" at bounding box center [558, 365] width 302 height 35
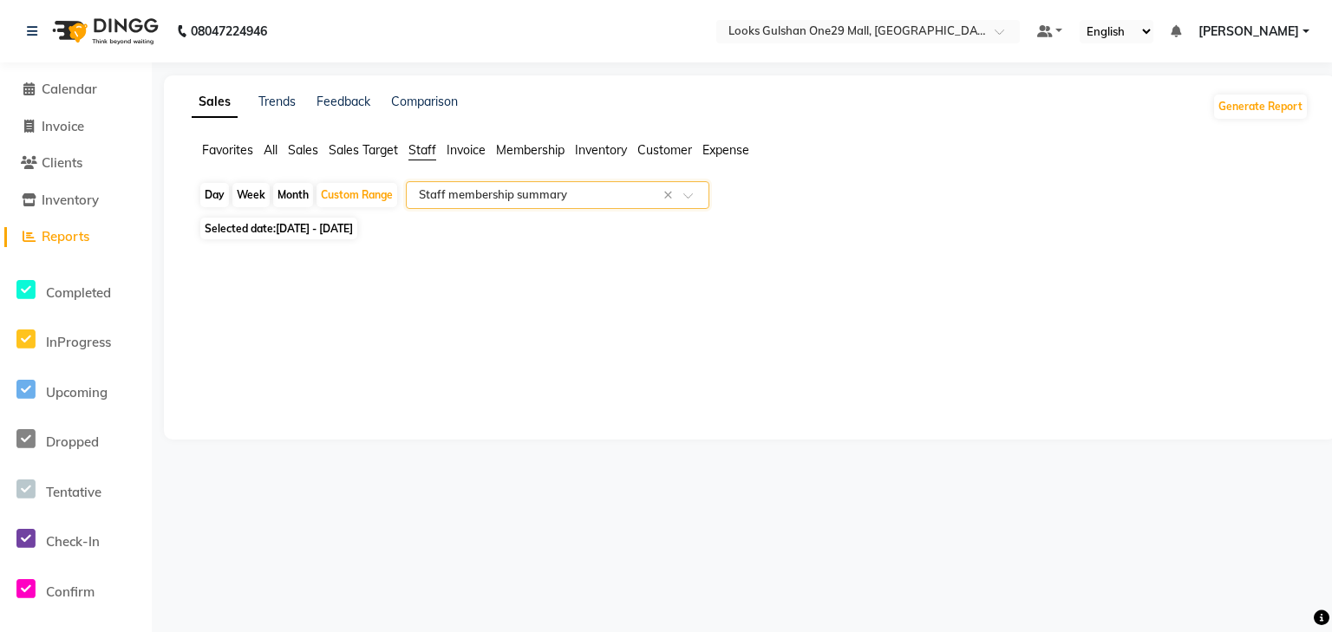
click at [636, 196] on input "text" at bounding box center [540, 194] width 250 height 17
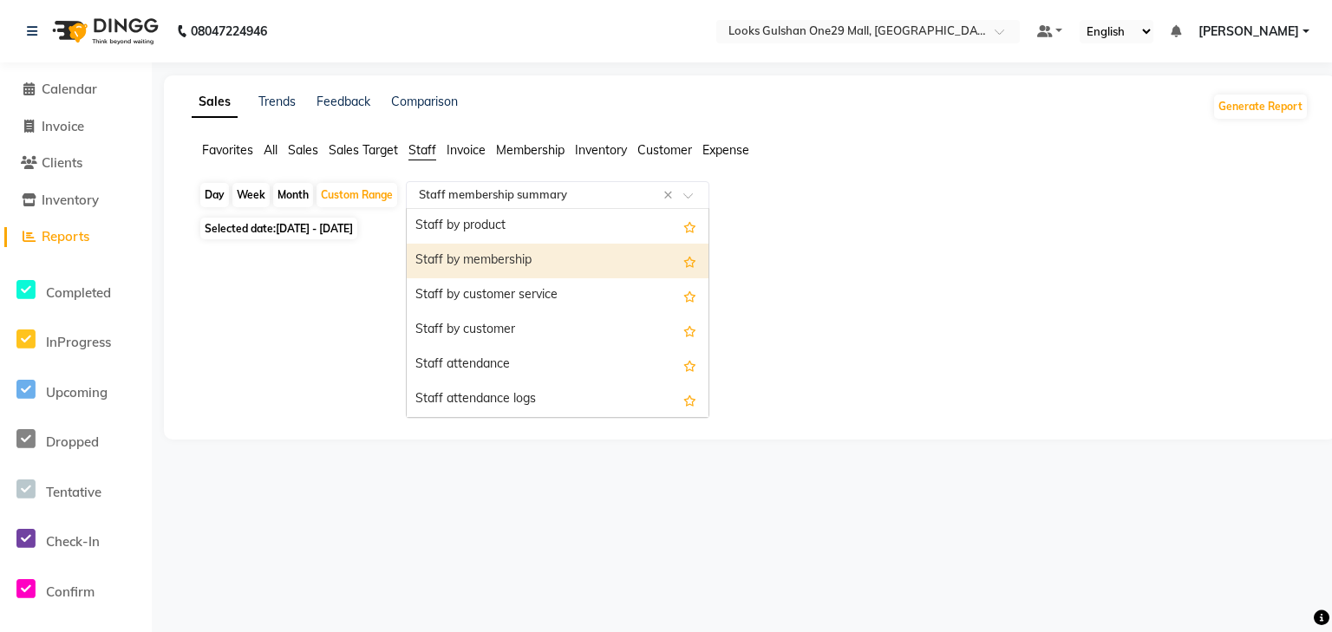
scroll to position [0, 0]
click at [89, 236] on span "Reports" at bounding box center [66, 236] width 48 height 16
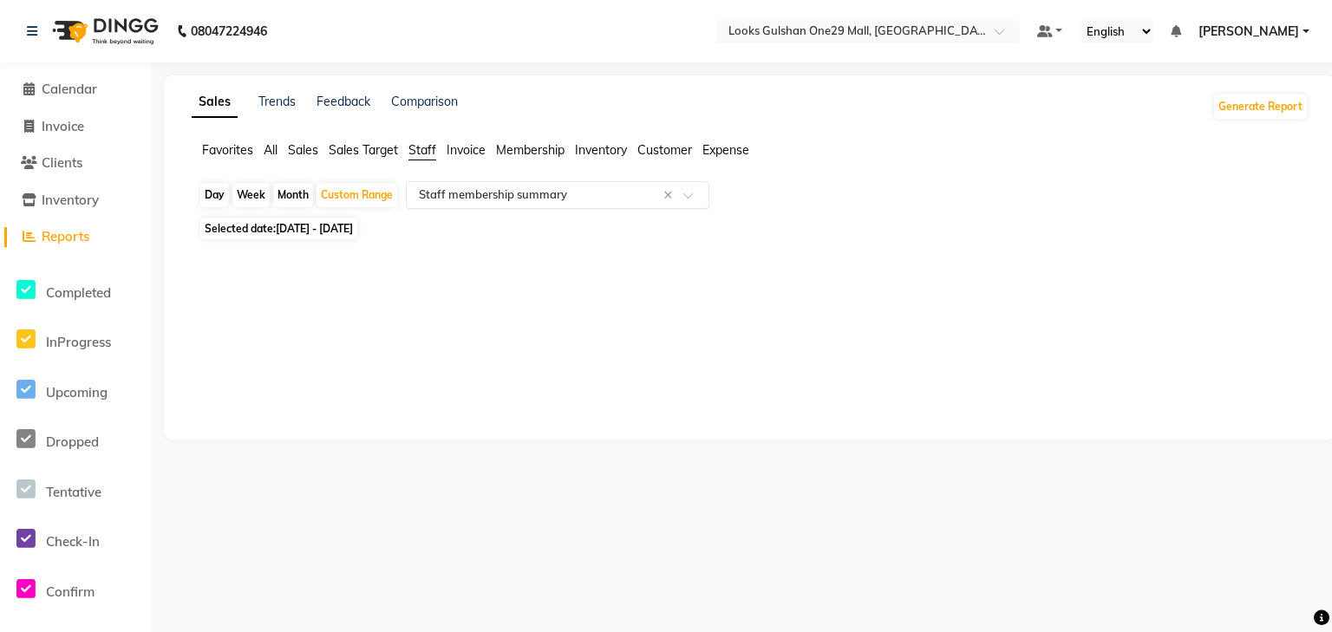
click at [460, 196] on input "text" at bounding box center [540, 194] width 250 height 17
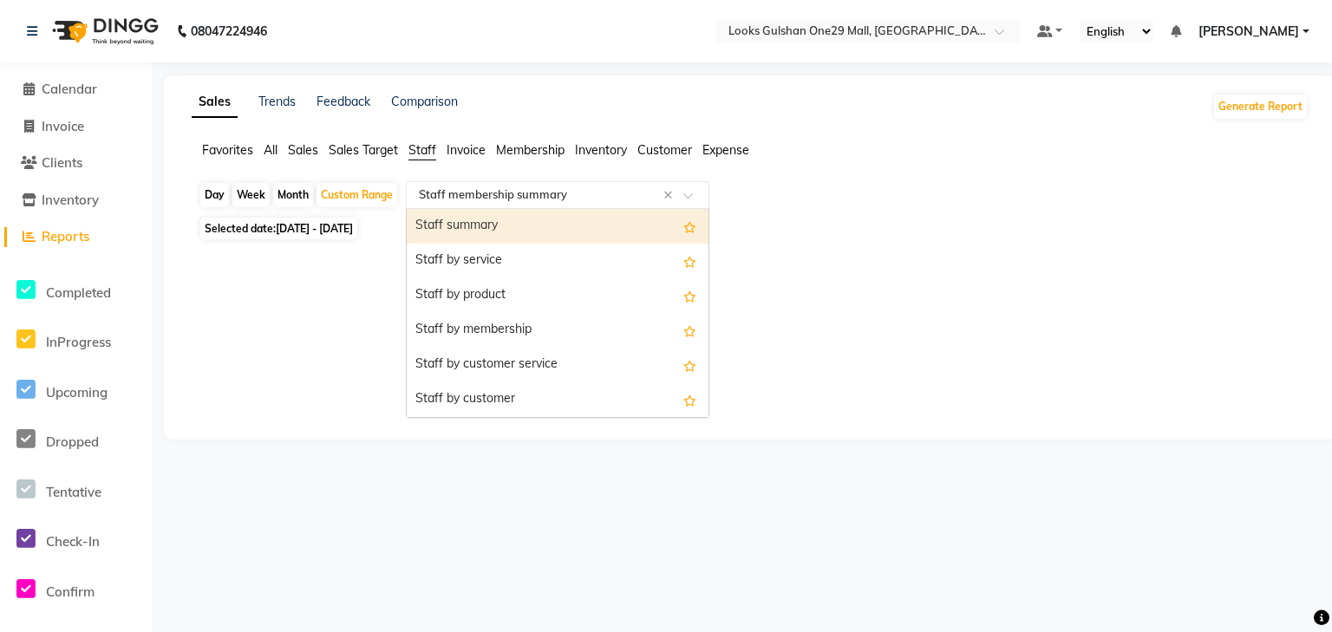
click at [454, 198] on input "text" at bounding box center [540, 194] width 250 height 17
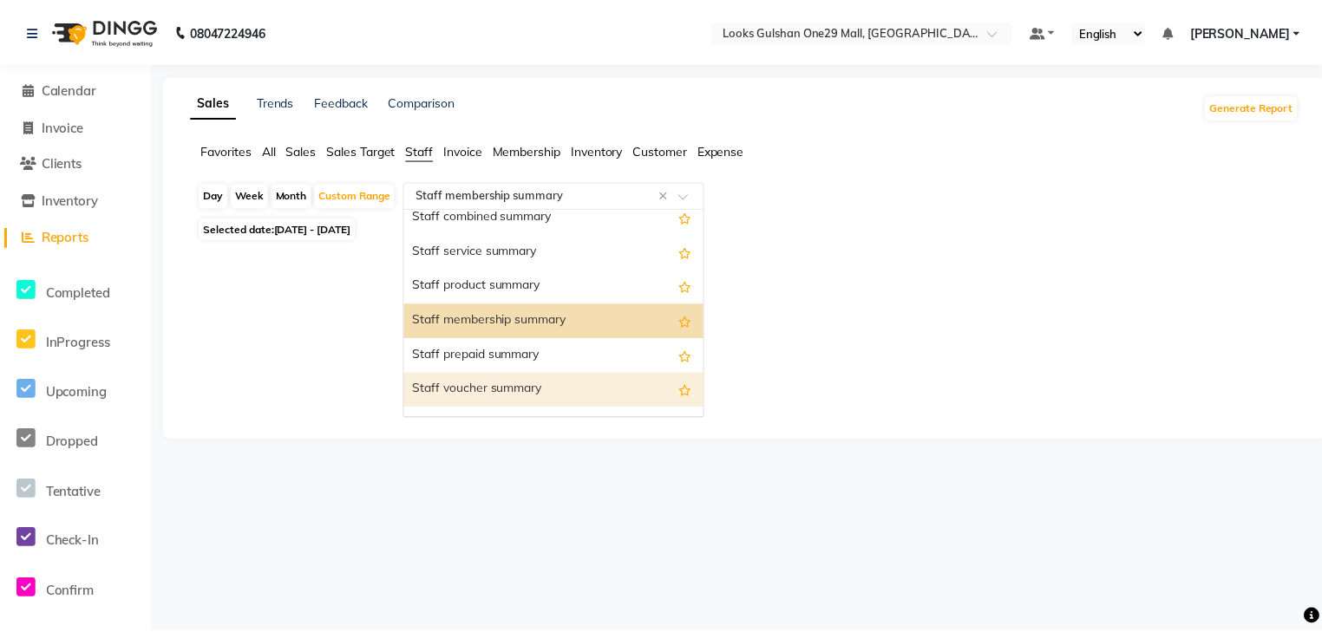
scroll to position [416, 0]
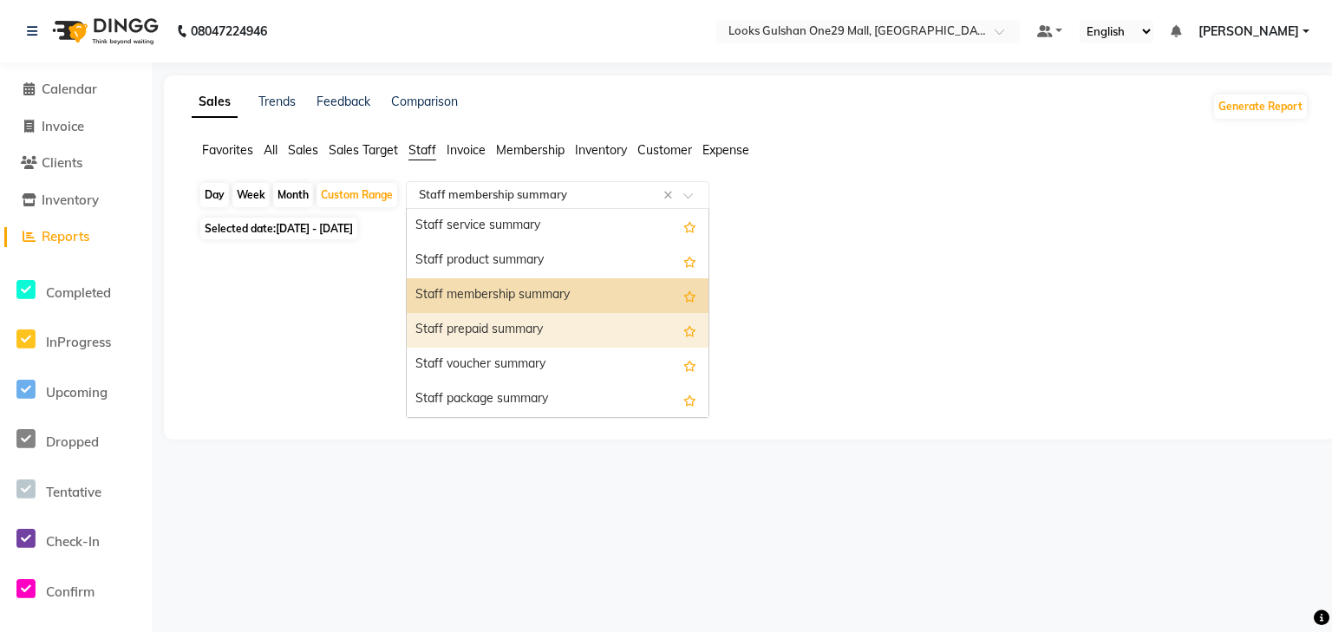
click at [555, 333] on div "Staff prepaid summary" at bounding box center [558, 330] width 302 height 35
select select "full_report"
select select "csv"
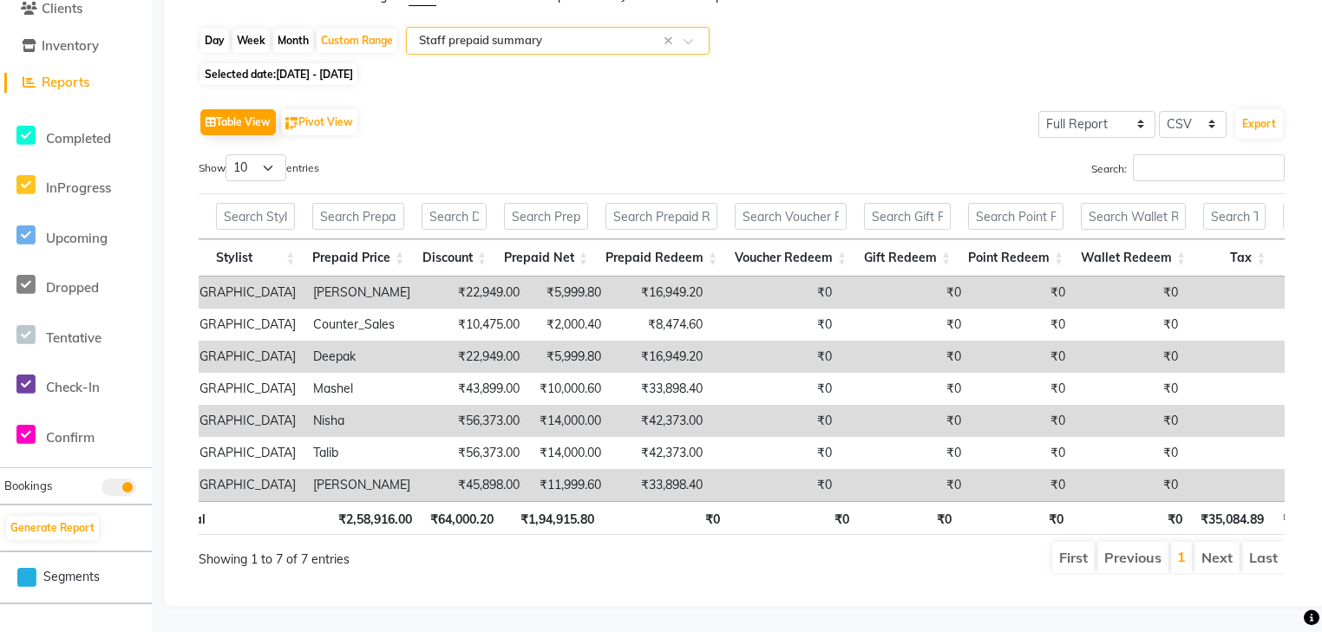
scroll to position [0, 0]
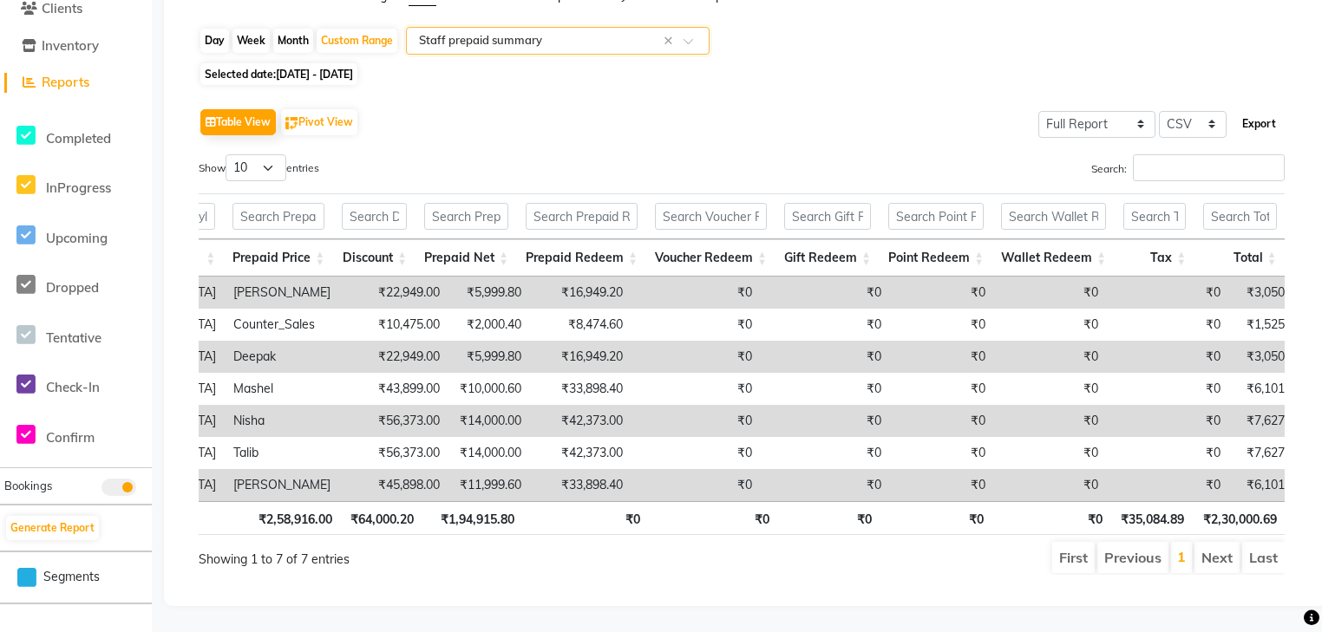
click at [1263, 112] on button "Export" at bounding box center [1259, 123] width 48 height 29
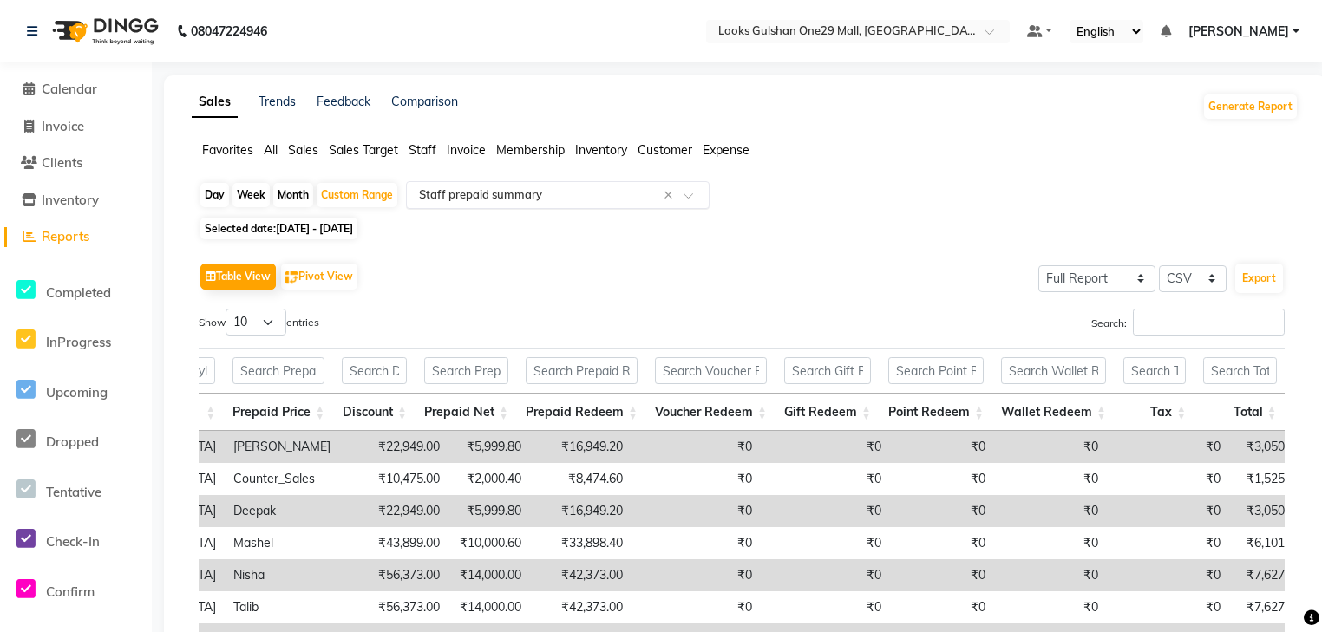
click at [544, 191] on input "text" at bounding box center [540, 194] width 250 height 17
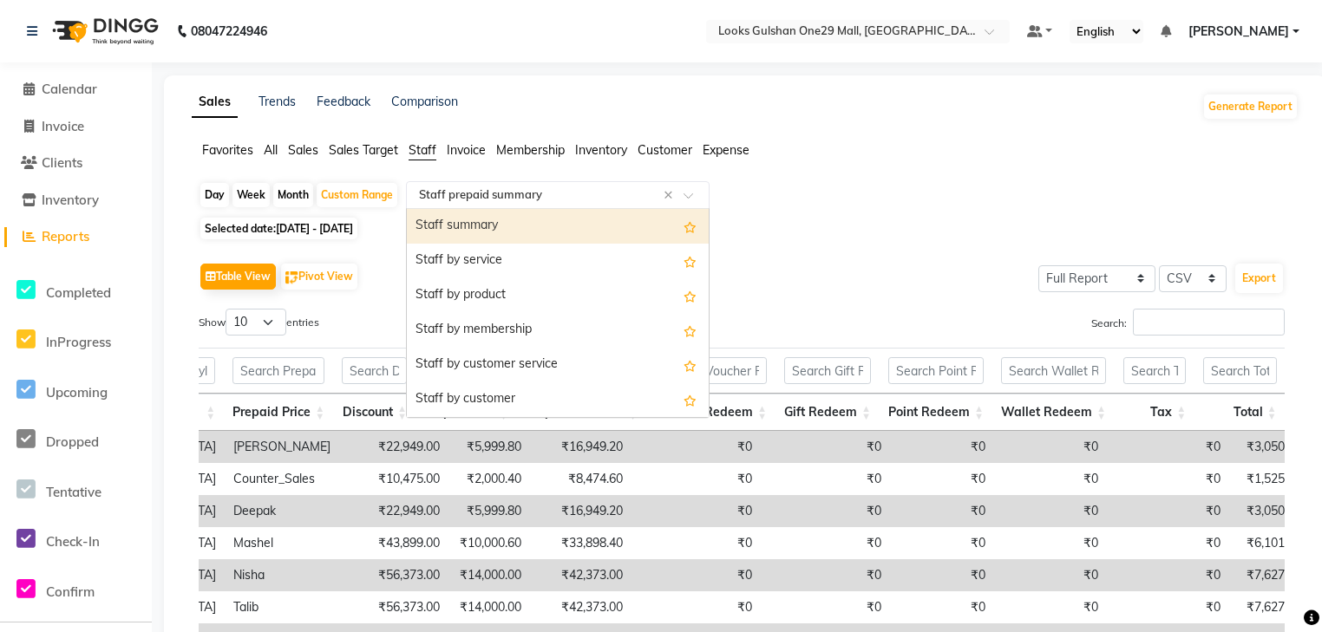
click at [517, 149] on span "Membership" at bounding box center [530, 150] width 69 height 16
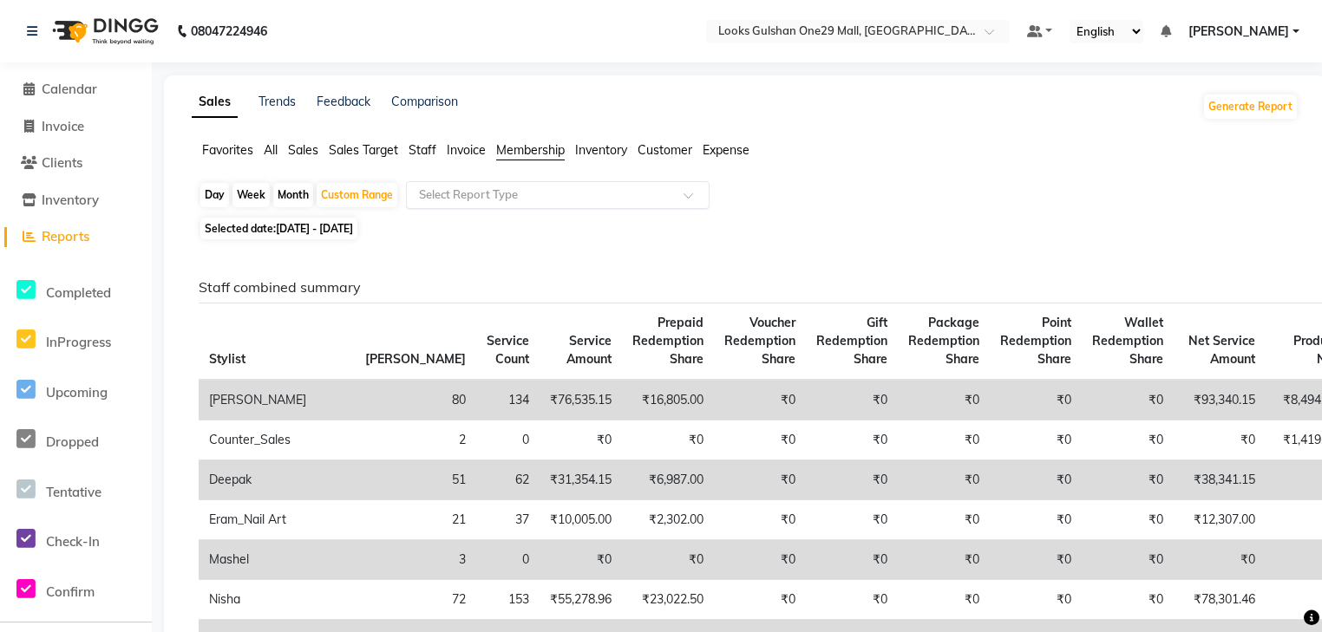
click at [539, 184] on div "Select Report Type" at bounding box center [558, 195] width 304 height 28
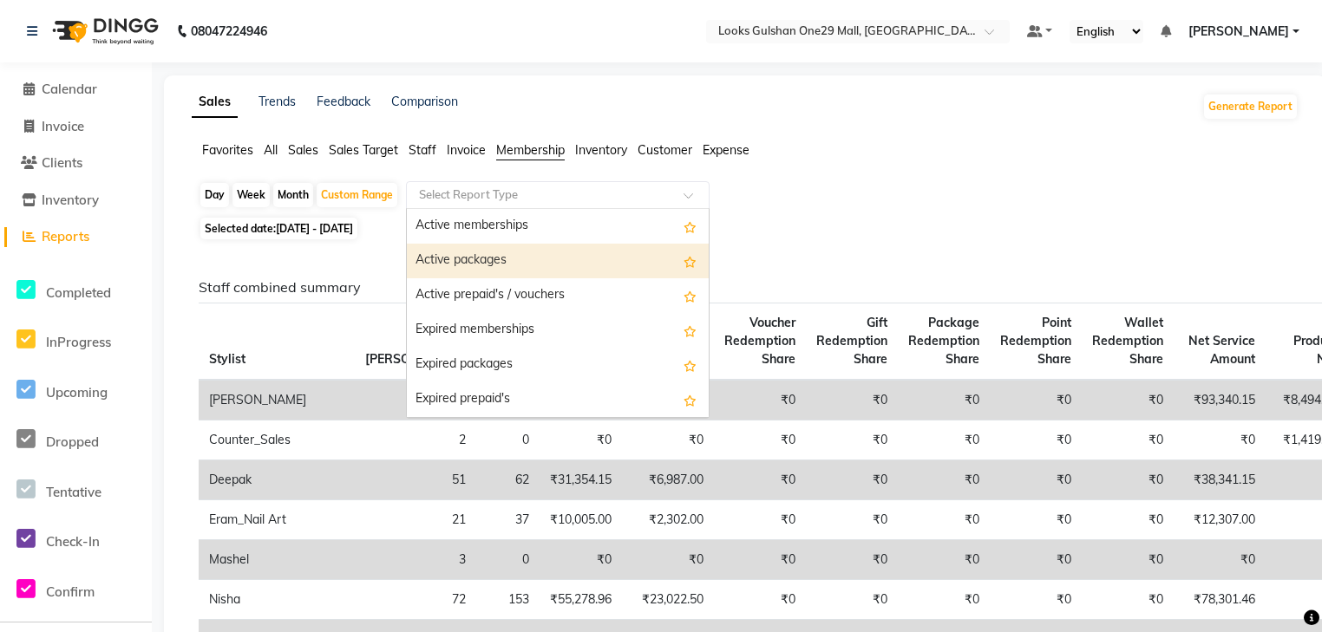
click at [497, 261] on div "Active packages" at bounding box center [558, 261] width 302 height 35
select select "full_report"
select select "csv"
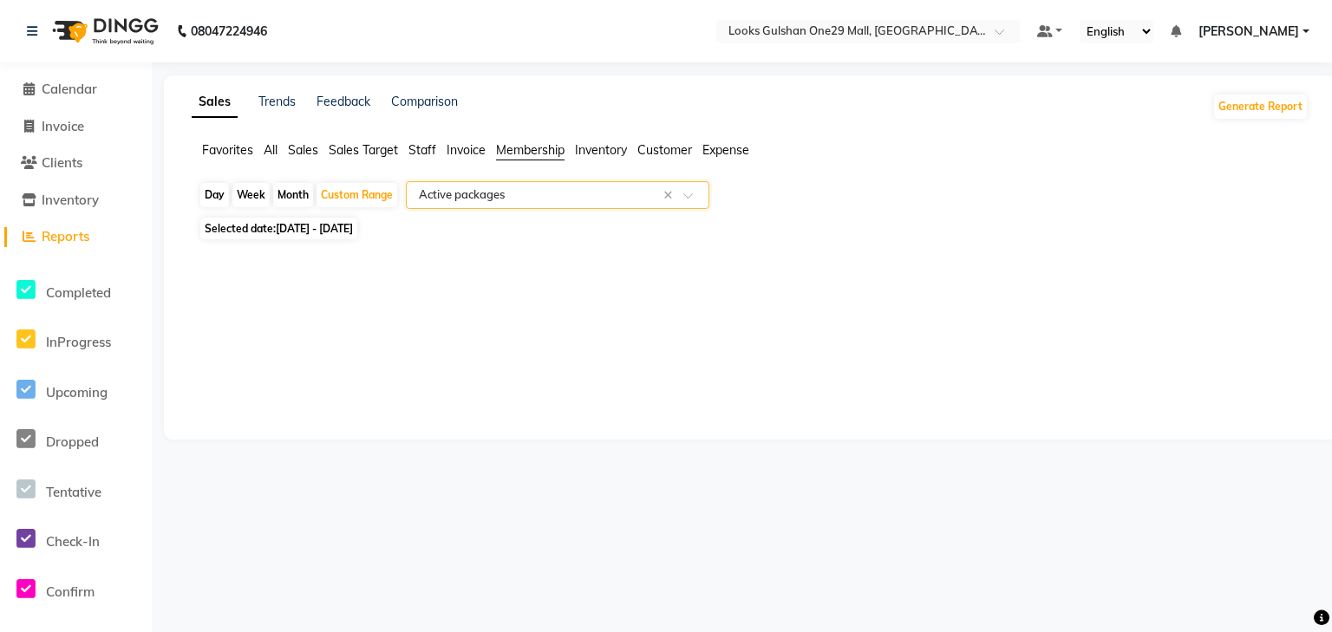
click at [572, 190] on input "text" at bounding box center [540, 194] width 250 height 17
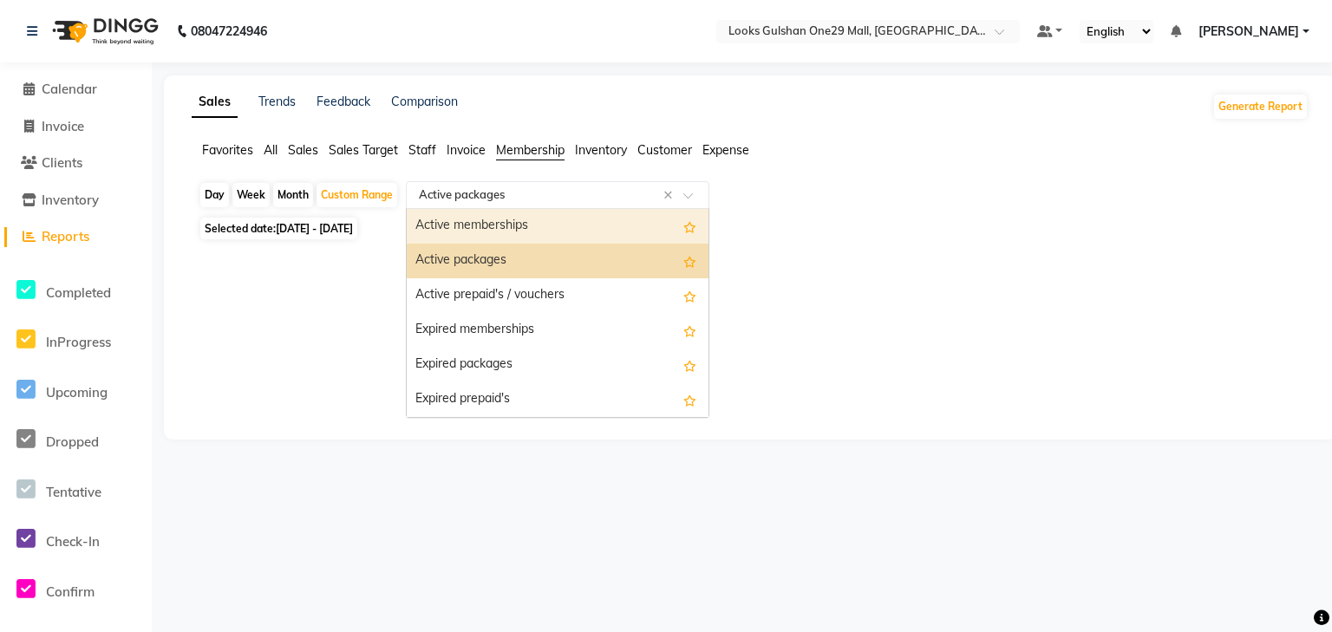
click at [541, 221] on div "Active memberships" at bounding box center [558, 226] width 302 height 35
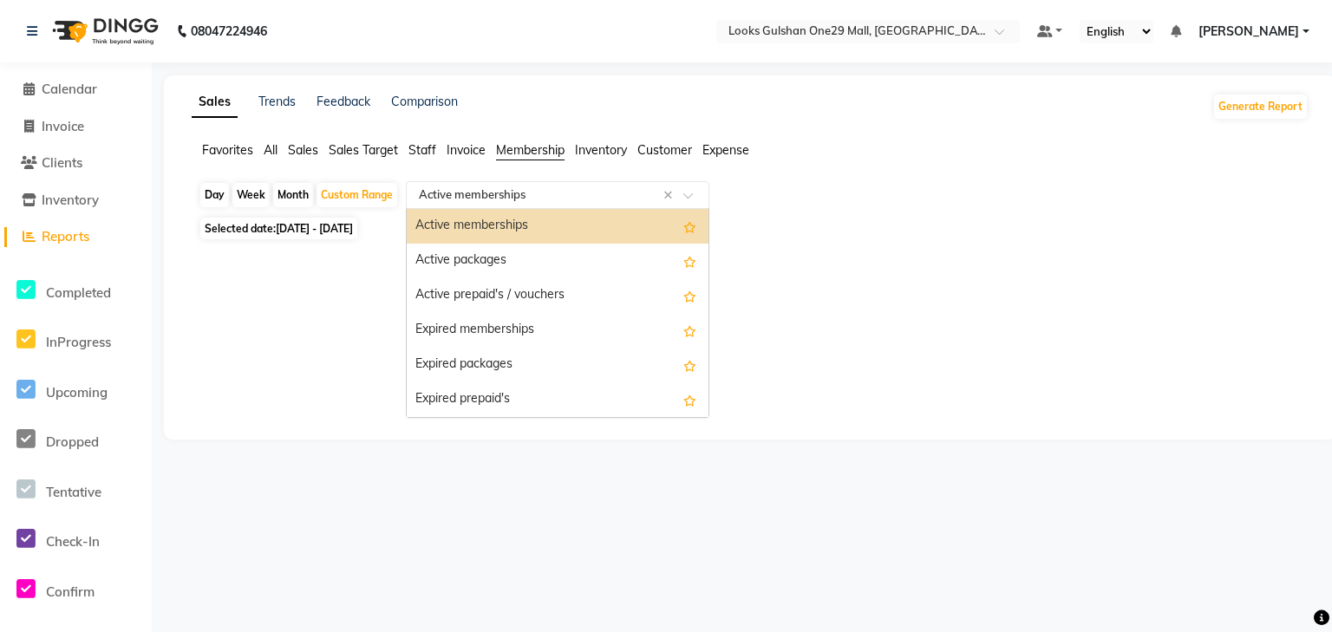
click at [579, 199] on input "text" at bounding box center [540, 194] width 250 height 17
click at [563, 230] on div "Active memberships" at bounding box center [558, 226] width 302 height 35
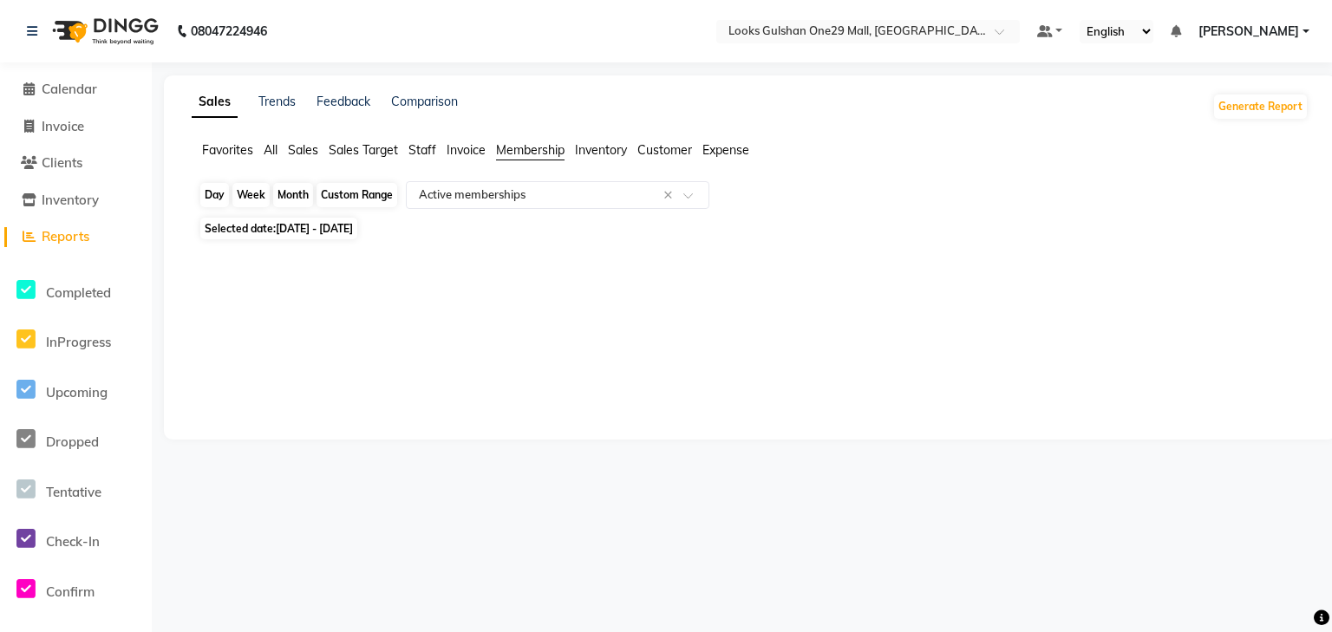
click at [372, 202] on div "Custom Range" at bounding box center [357, 195] width 81 height 24
select select "8"
select select "2025"
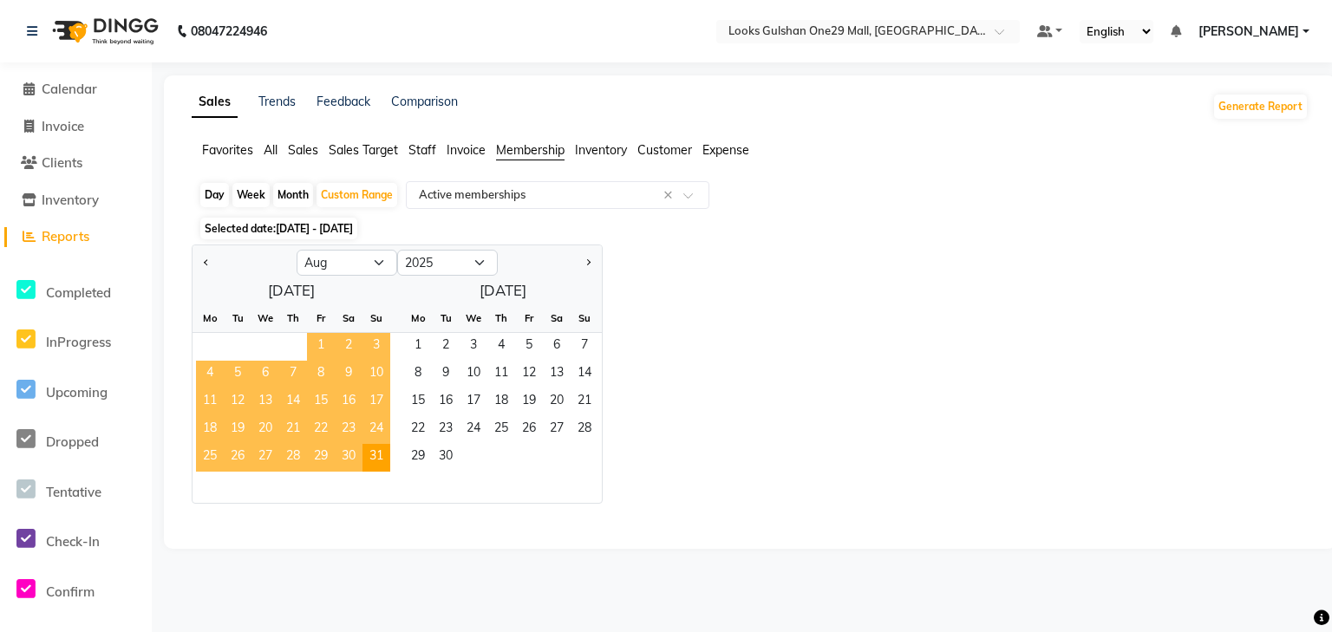
click at [318, 344] on span "1" at bounding box center [321, 347] width 28 height 28
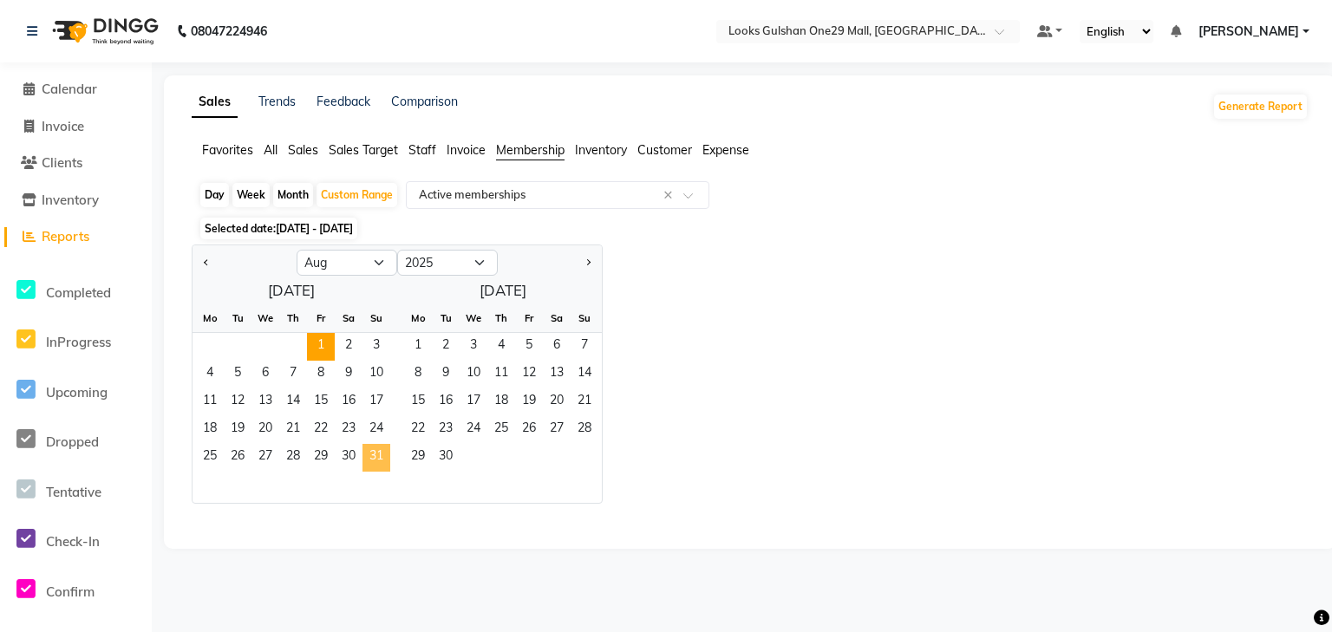
click at [387, 454] on span "31" at bounding box center [377, 458] width 28 height 28
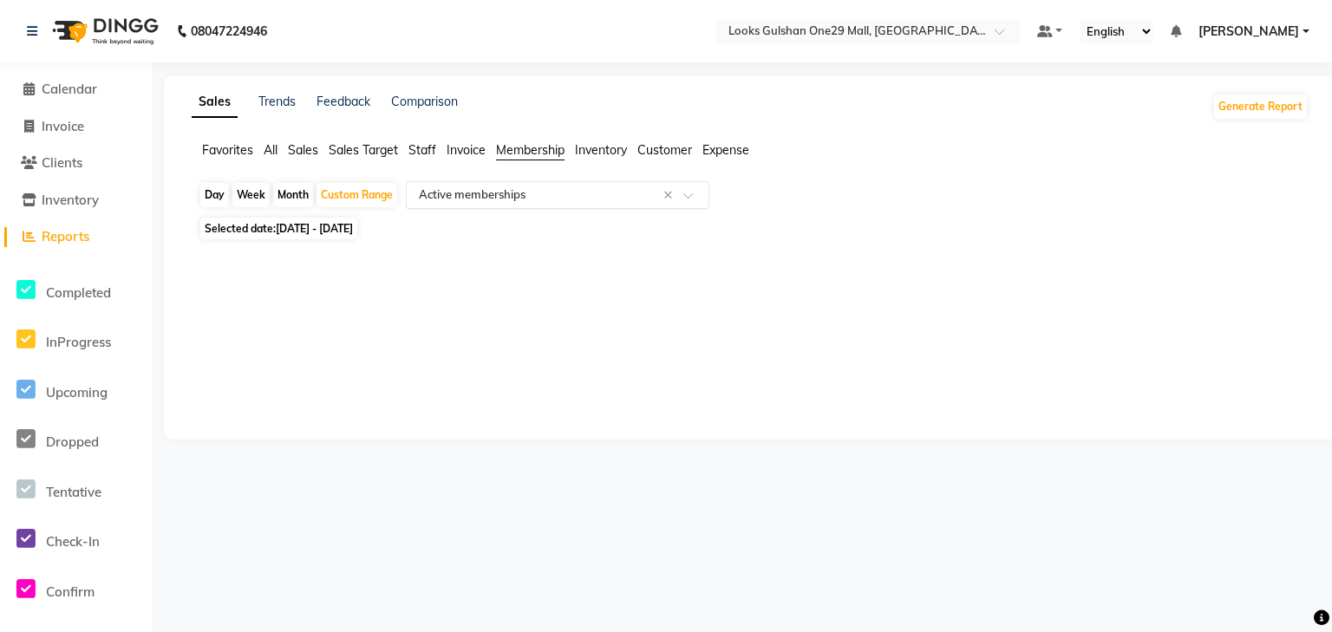
click at [520, 187] on input "text" at bounding box center [540, 194] width 250 height 17
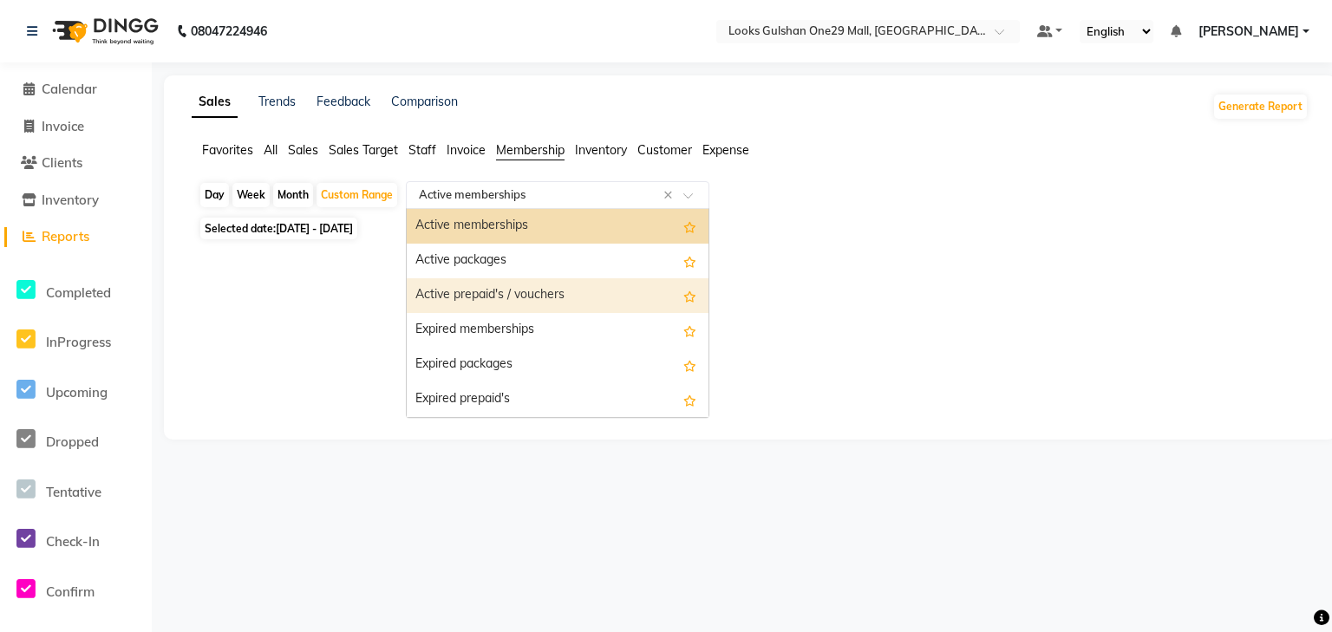
click at [483, 302] on div "Active prepaid's / vouchers" at bounding box center [558, 295] width 302 height 35
select select "full_report"
select select "csv"
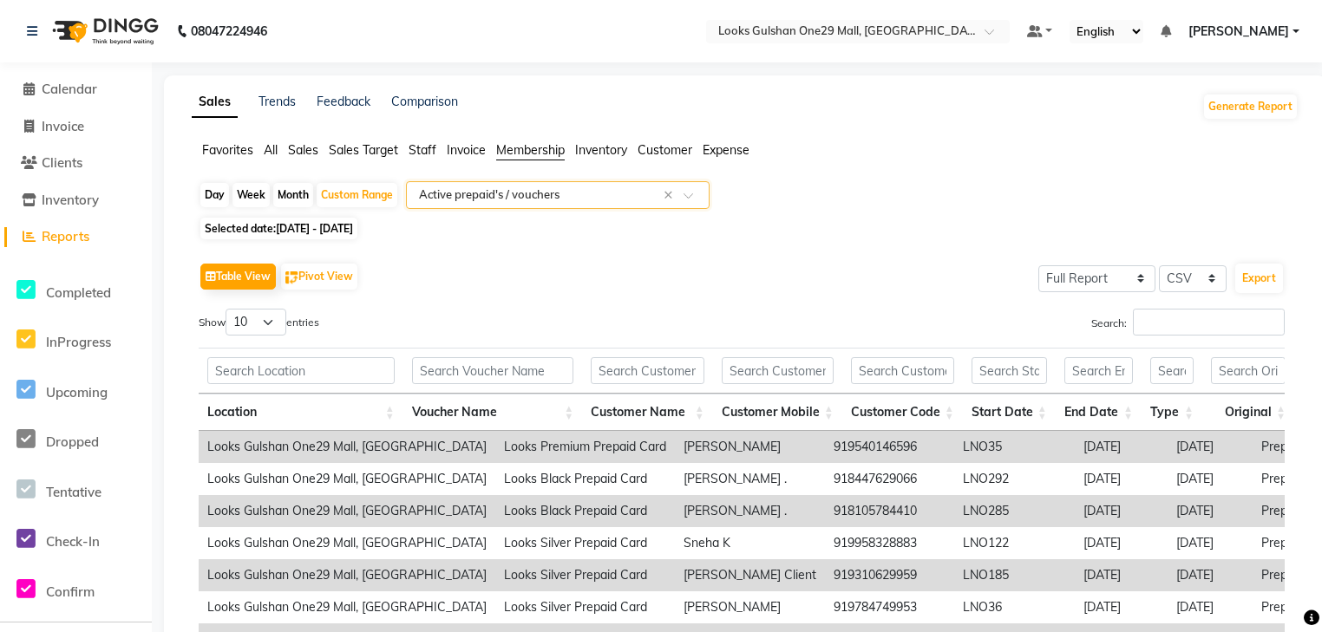
click at [1258, 294] on div "Export" at bounding box center [1258, 278] width 51 height 33
click at [1259, 285] on button "Export" at bounding box center [1259, 278] width 48 height 29
click at [1270, 29] on span "[PERSON_NAME]" at bounding box center [1238, 32] width 101 height 18
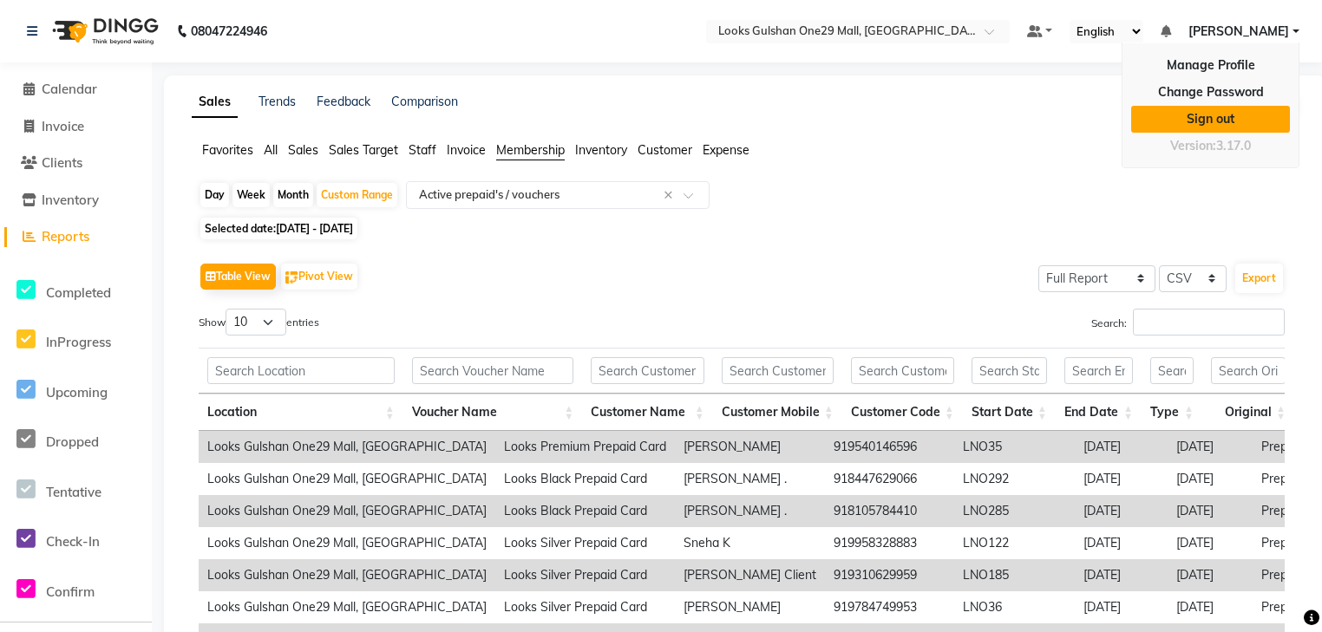
click at [1232, 121] on link "Sign out" at bounding box center [1210, 119] width 159 height 27
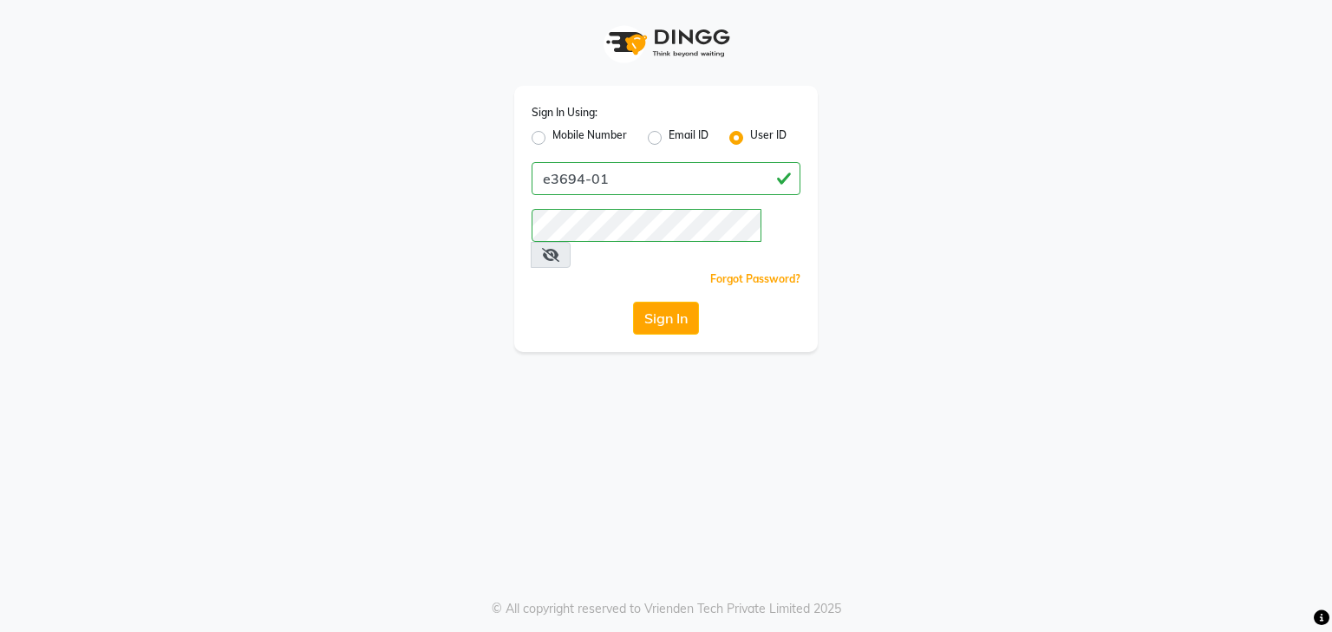
click at [571, 242] on span at bounding box center [551, 255] width 40 height 26
click at [559, 248] on icon at bounding box center [550, 255] width 17 height 14
click at [608, 184] on input "e3694-01" at bounding box center [666, 178] width 269 height 33
click at [680, 302] on button "Sign In" at bounding box center [666, 318] width 66 height 33
